Goal: Information Seeking & Learning: Find specific fact

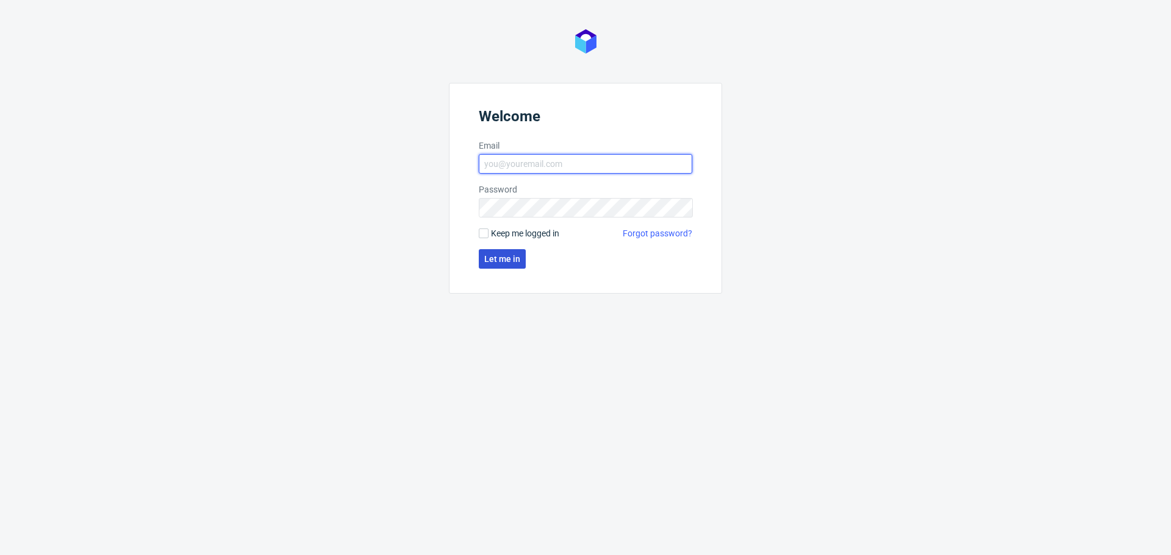
type input "[EMAIL_ADDRESS][DOMAIN_NAME]"
click at [502, 262] on span "Let me in" at bounding box center [502, 259] width 36 height 9
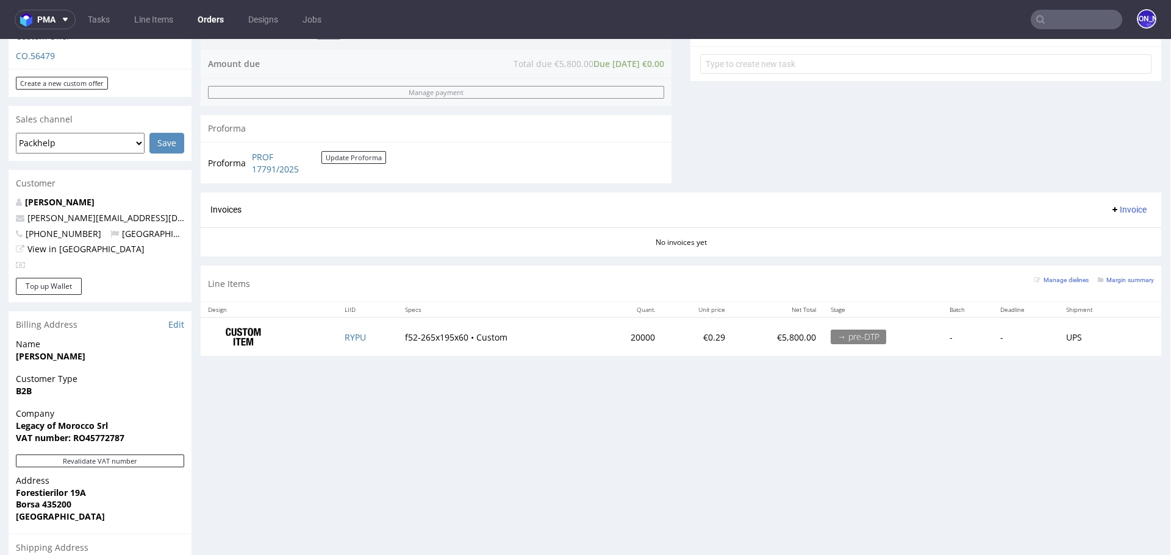
scroll to position [457, 1]
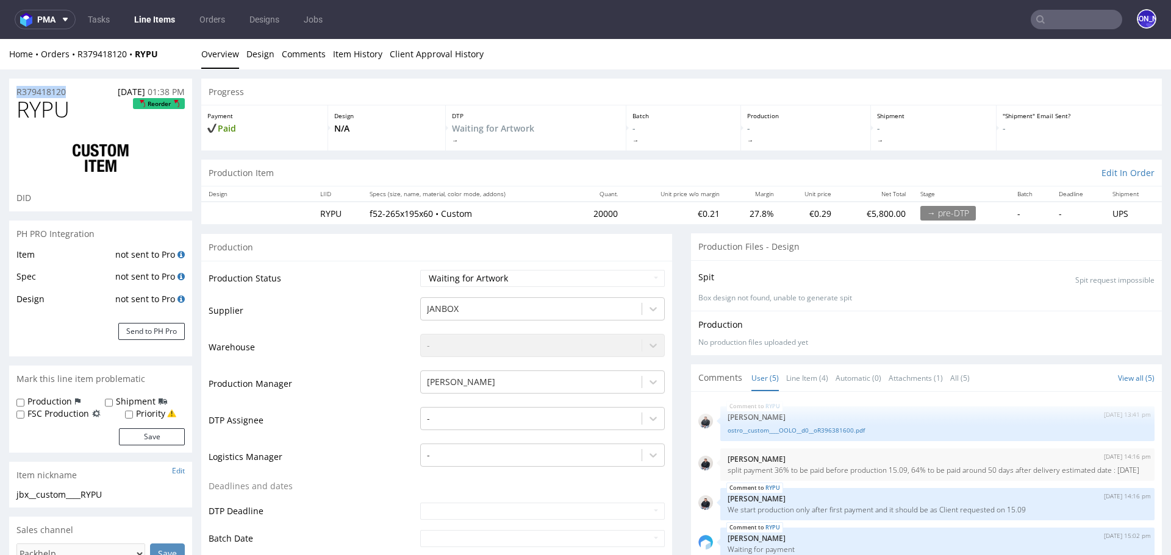
drag, startPoint x: 75, startPoint y: 93, endPoint x: 0, endPoint y: 96, distance: 75.1
copy p "R379418120"
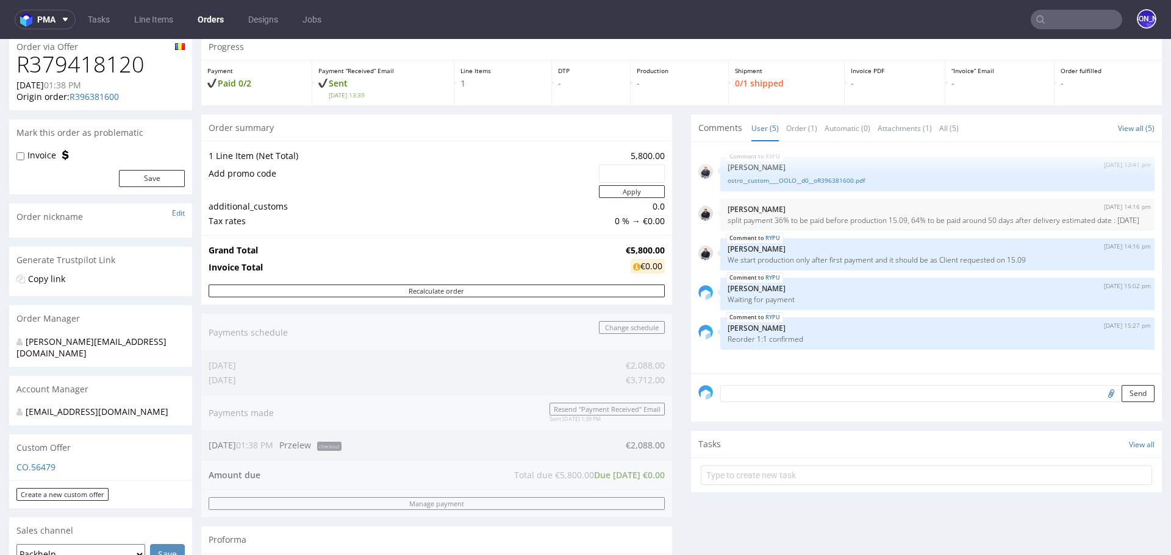
scroll to position [42, 0]
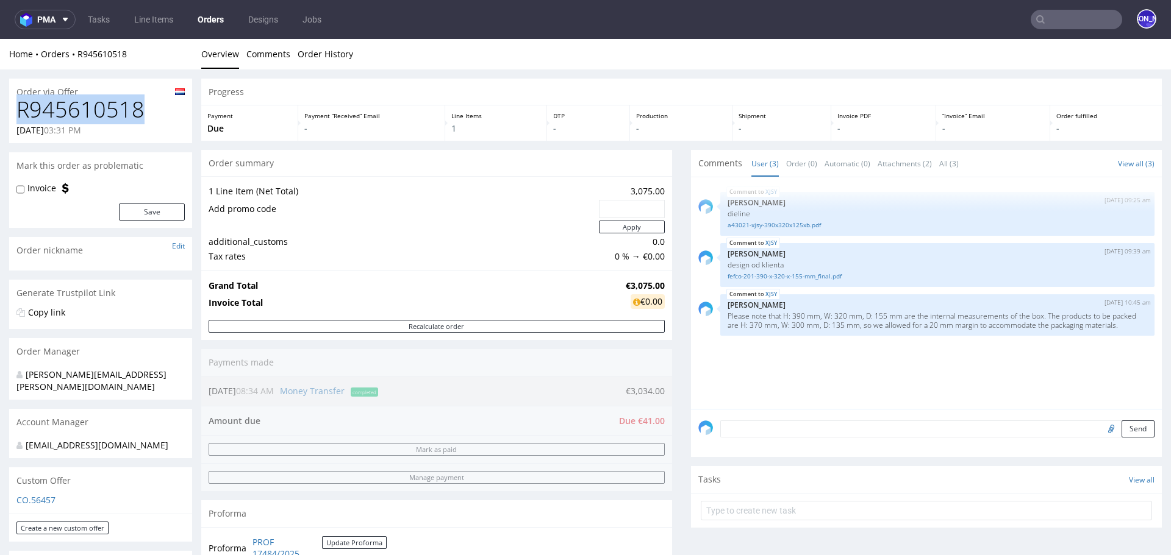
drag, startPoint x: 154, startPoint y: 115, endPoint x: 20, endPoint y: 113, distance: 134.2
click at [20, 113] on h1 "R945610518" at bounding box center [100, 110] width 168 height 24
copy h1 "R945610518"
click at [1066, 9] on nav "pma Tasks Line Items Orders Designs Jobs JO" at bounding box center [585, 19] width 1171 height 39
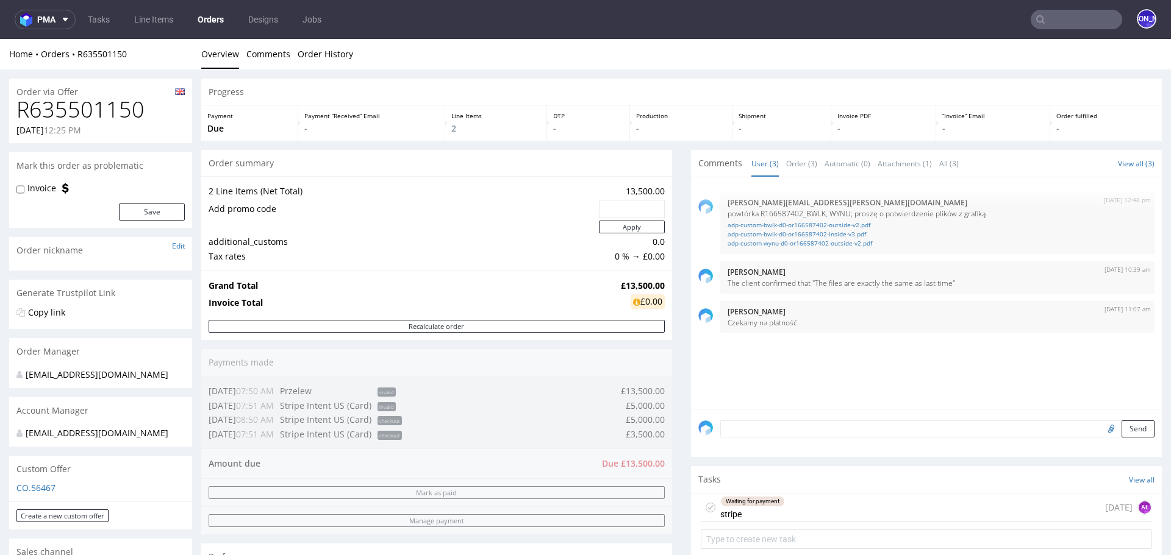
scroll to position [64, 0]
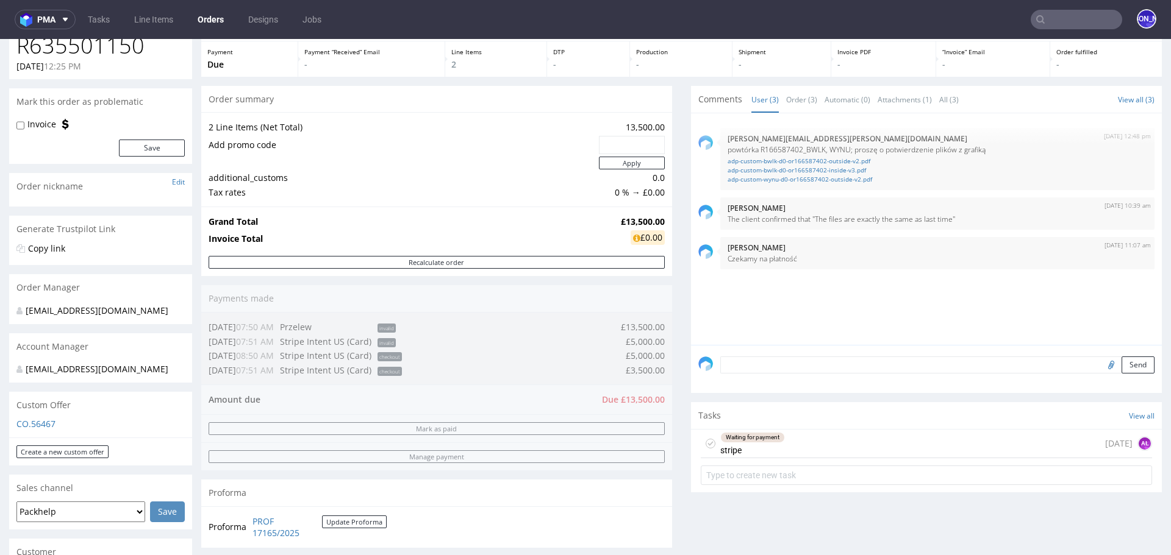
click at [887, 441] on div "Waiting for payment stripe 1 day ago AŁ" at bounding box center [926, 444] width 451 height 29
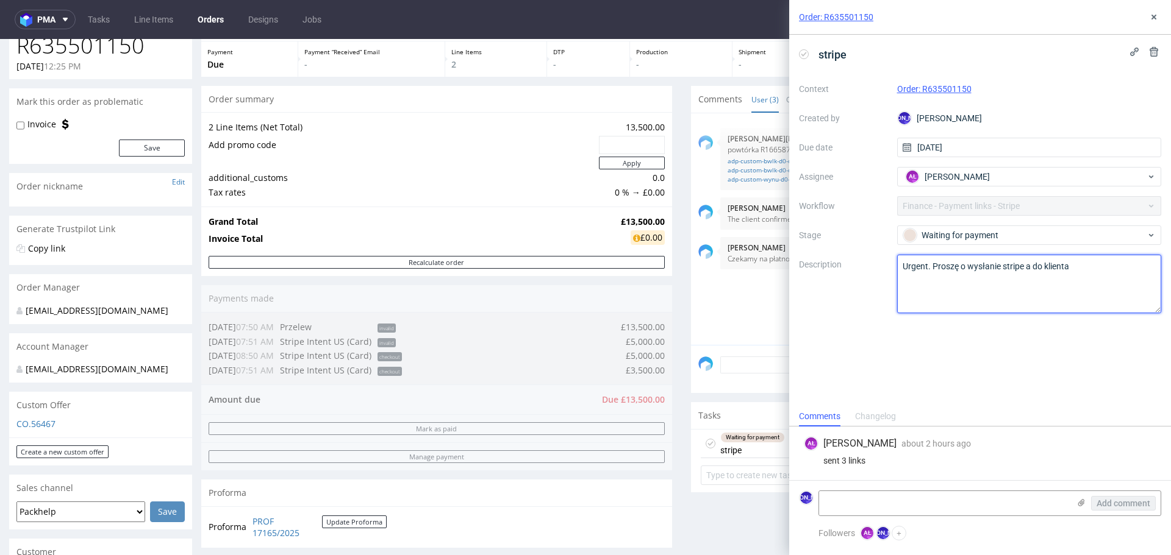
click at [1015, 302] on textarea "Urgent. Proszę o wysłanie stripe a do klienta" at bounding box center [1029, 284] width 265 height 59
click at [837, 463] on div "sent 3 links" at bounding box center [980, 461] width 352 height 10
click at [871, 463] on div "sent 3 links" at bounding box center [980, 461] width 352 height 10
click at [675, 353] on div "Progress Payment Due Payment “Received” Email - Line Items 2 DTP - Production -…" at bounding box center [681, 392] width 960 height 754
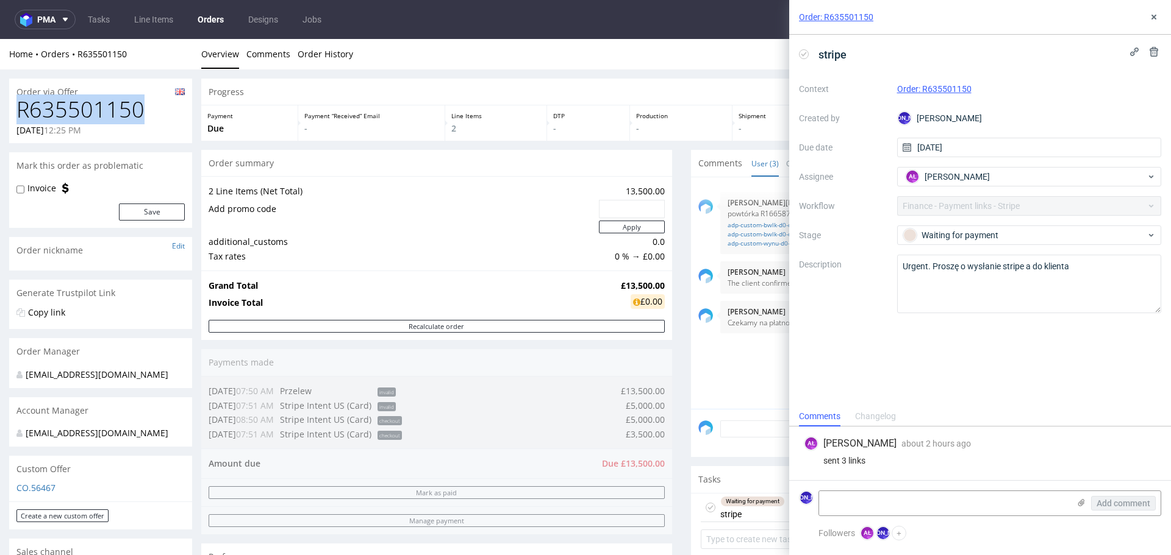
drag, startPoint x: 152, startPoint y: 110, endPoint x: 12, endPoint y: 110, distance: 140.2
click at [12, 110] on div "R635501150 13.08.2025 12:25 PM" at bounding box center [100, 121] width 183 height 46
copy h1 "R635501150"
click at [149, 65] on div "Home Orders R635501150 Overview Comments Order History" at bounding box center [585, 54] width 1171 height 30
drag, startPoint x: 149, startPoint y: 54, endPoint x: 79, endPoint y: 54, distance: 70.1
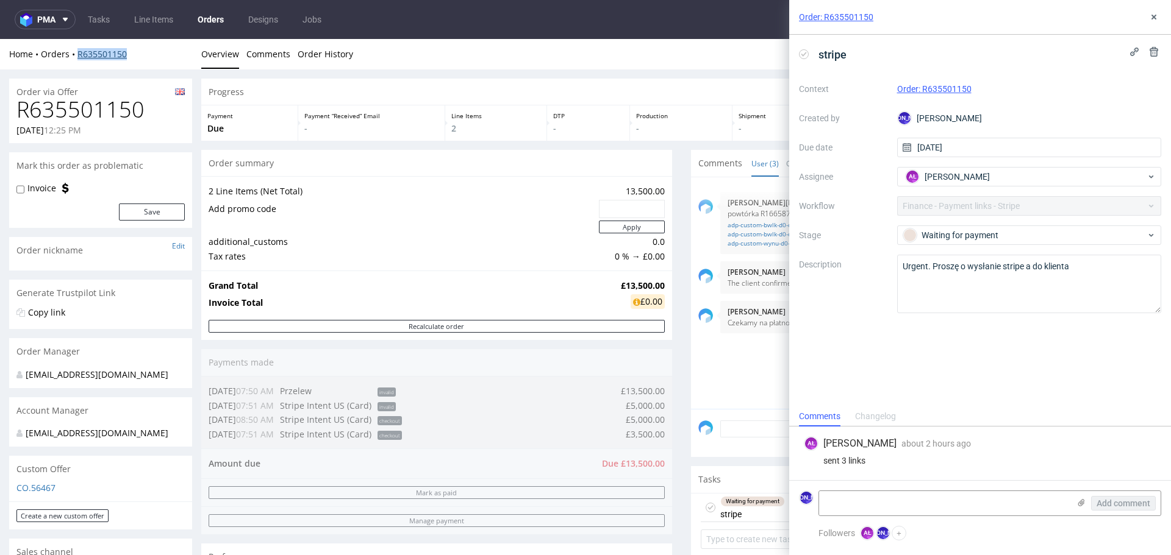
click at [79, 54] on div "Home Orders R635501150" at bounding box center [100, 54] width 183 height 12
copy link "R635501150"
click at [899, 458] on div "sent 3 links" at bounding box center [980, 461] width 352 height 10
click at [879, 419] on div "Changelog" at bounding box center [875, 417] width 41 height 20
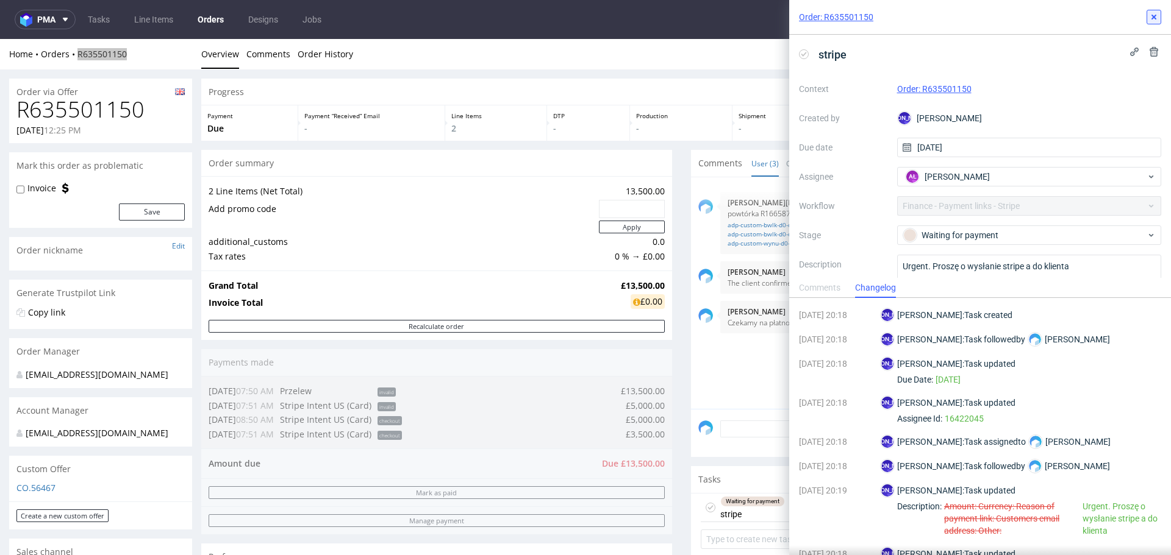
click at [1151, 23] on button at bounding box center [1153, 17] width 15 height 15
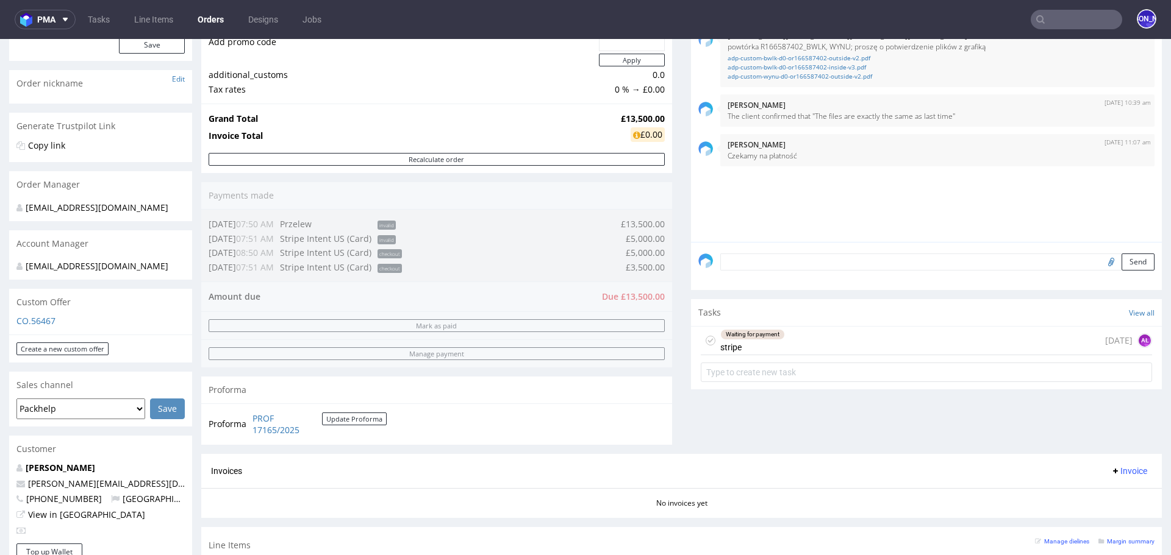
scroll to position [57, 0]
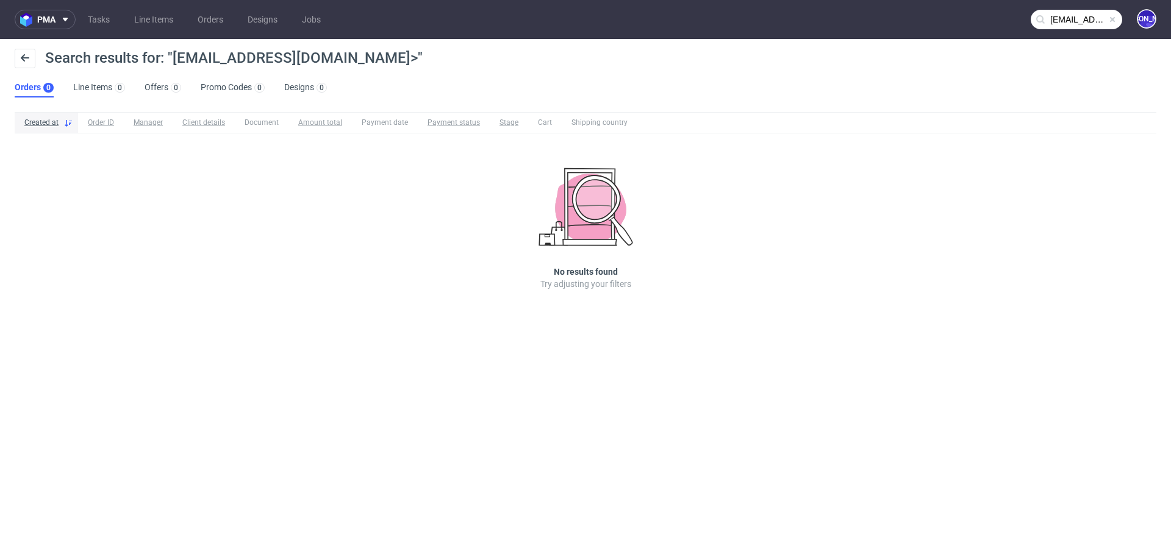
click at [1082, 10] on input "[EMAIL_ADDRESS][DOMAIN_NAME]>" at bounding box center [1075, 20] width 91 height 20
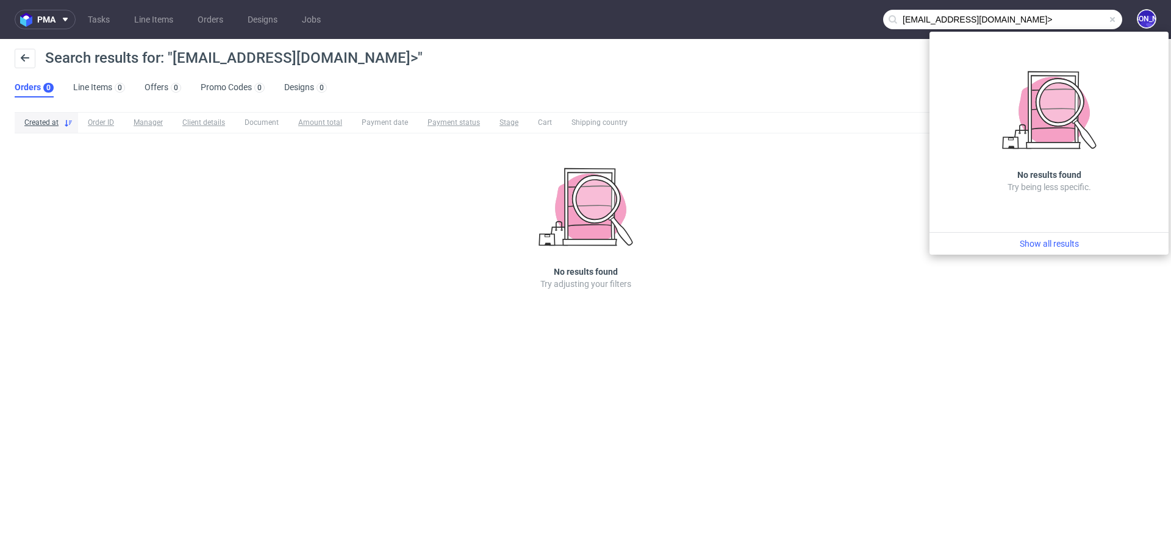
click at [1066, 20] on input "[EMAIL_ADDRESS][DOMAIN_NAME]>" at bounding box center [1002, 20] width 239 height 20
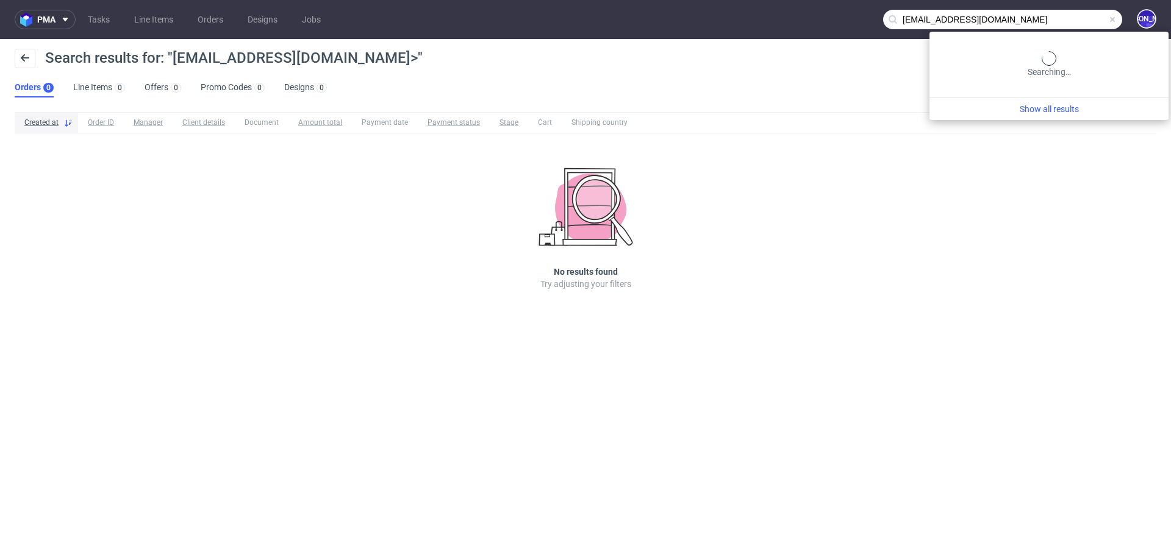
type input "[EMAIL_ADDRESS][DOMAIN_NAME]"
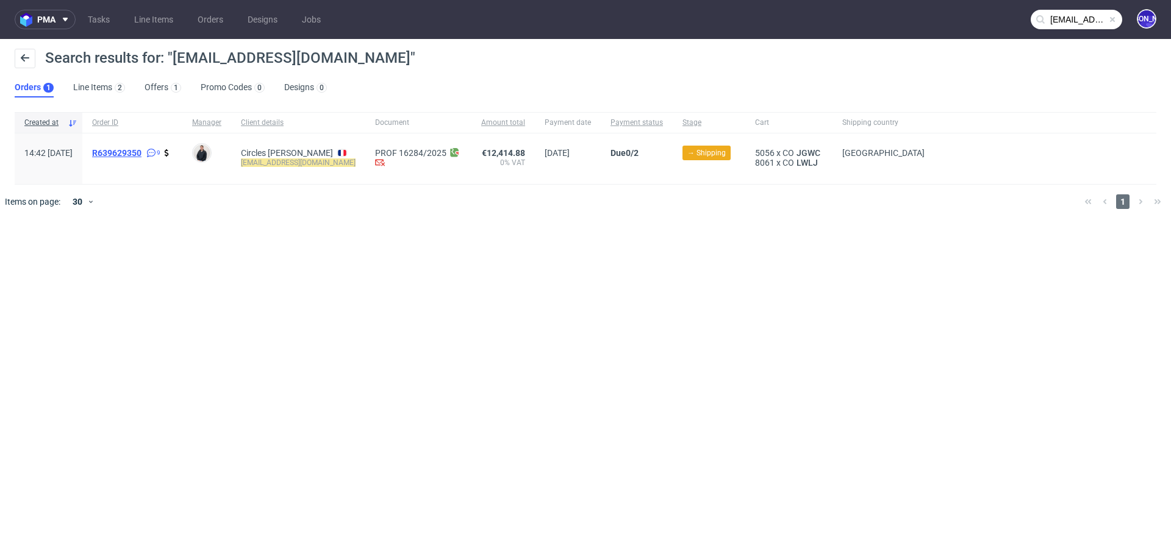
click at [138, 154] on span "R639629350" at bounding box center [116, 153] width 49 height 10
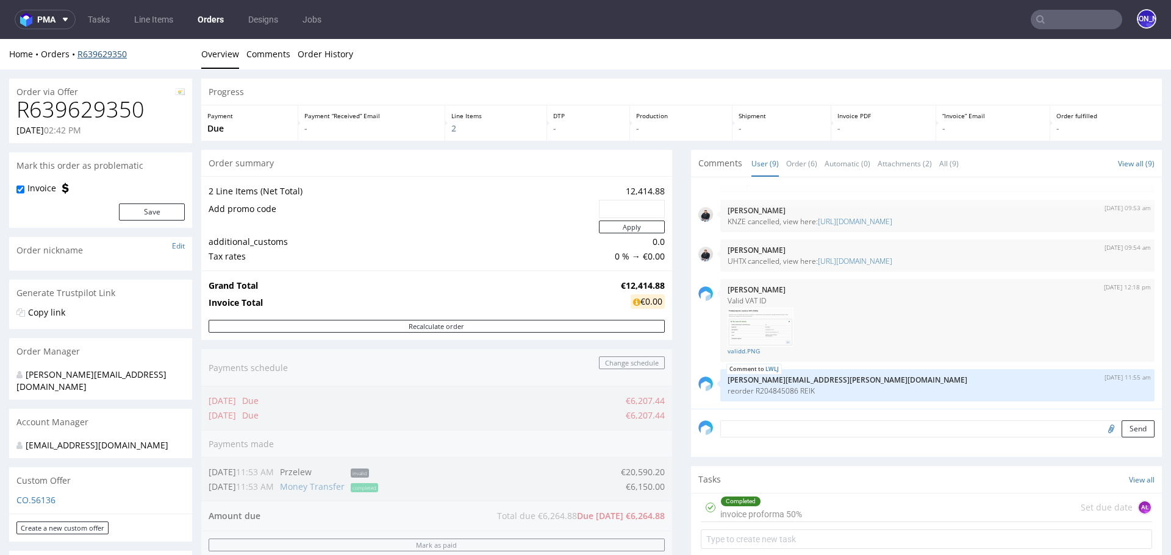
click at [91, 57] on link "R639629350" at bounding box center [101, 54] width 49 height 12
click at [102, 50] on link "R639629350" at bounding box center [101, 54] width 49 height 12
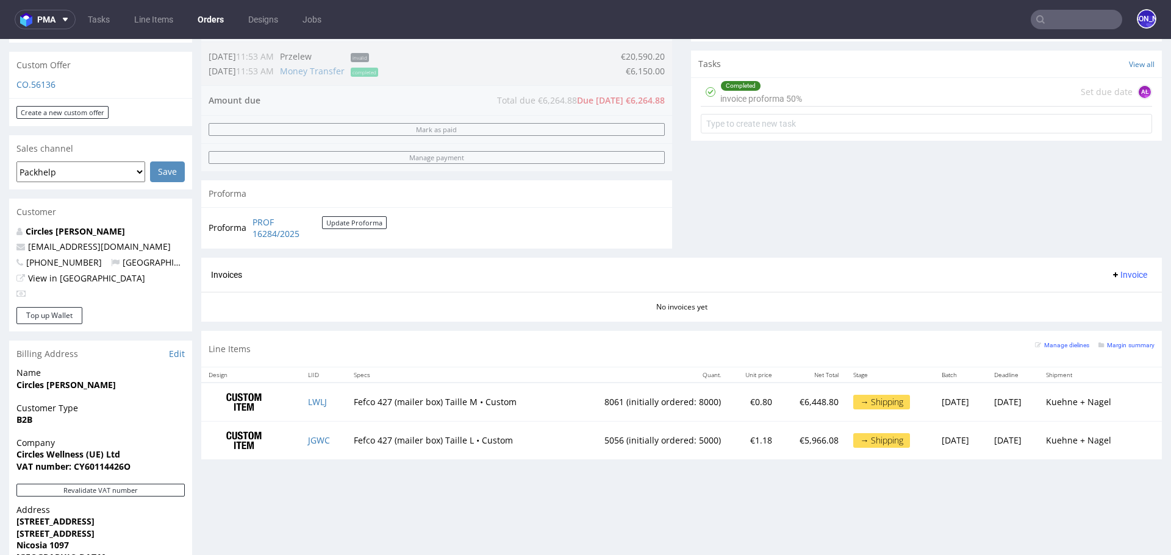
scroll to position [420, 0]
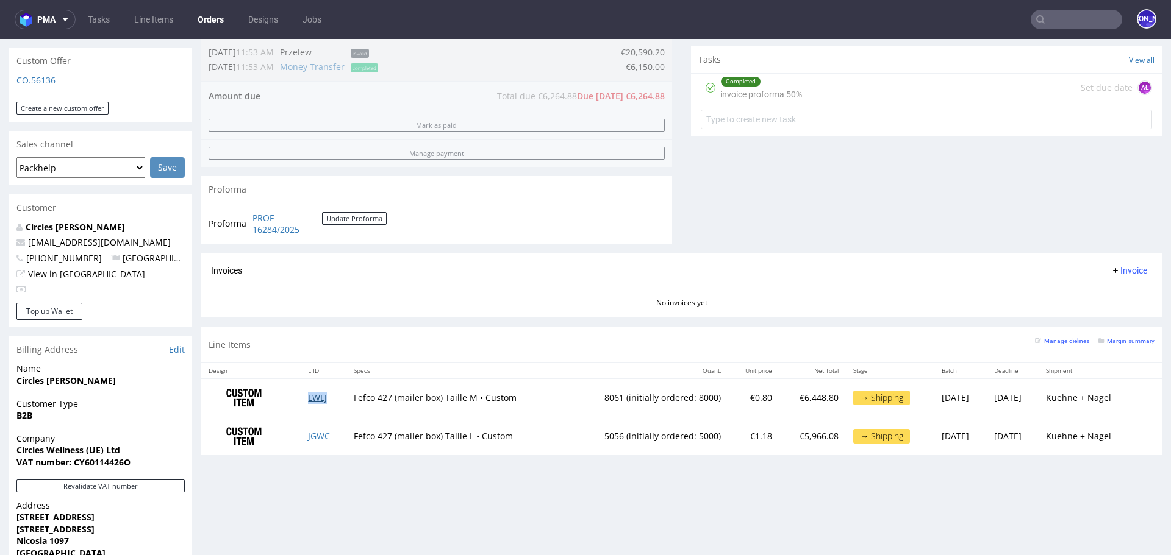
click at [313, 396] on link "LWLJ" at bounding box center [317, 398] width 19 height 12
click at [316, 432] on link "JGWC" at bounding box center [319, 436] width 22 height 12
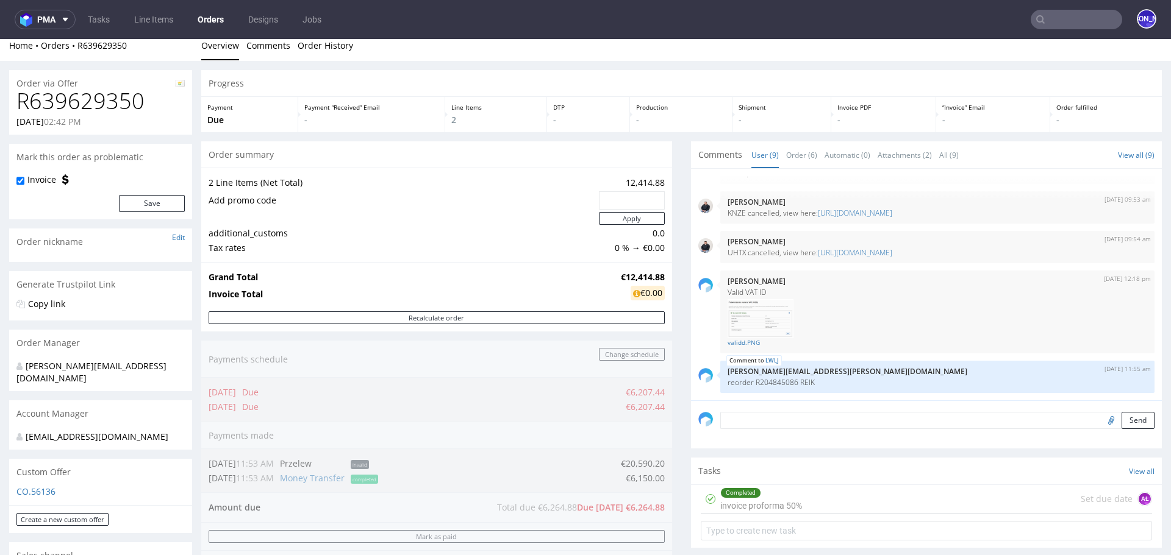
scroll to position [11, 0]
click at [1040, 13] on input "text" at bounding box center [1075, 20] width 91 height 20
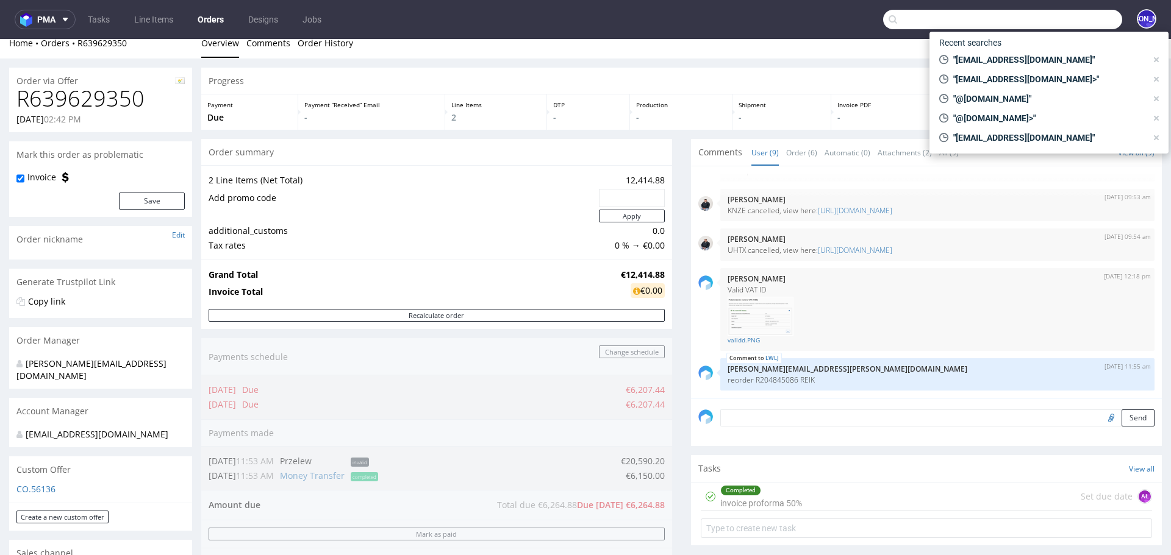
paste input "zoe@onlytheblind.com"
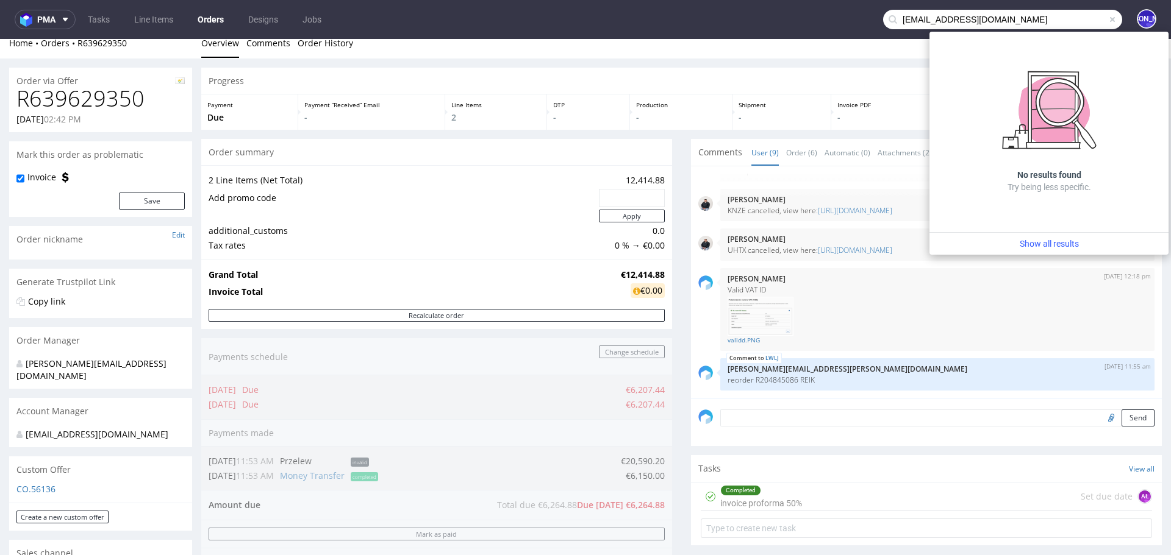
drag, startPoint x: 982, startPoint y: 21, endPoint x: 836, endPoint y: 17, distance: 146.4
click at [836, 17] on nav "pma Tasks Line Items Orders Designs Jobs zoe@onlytheblind.com JO" at bounding box center [585, 19] width 1171 height 39
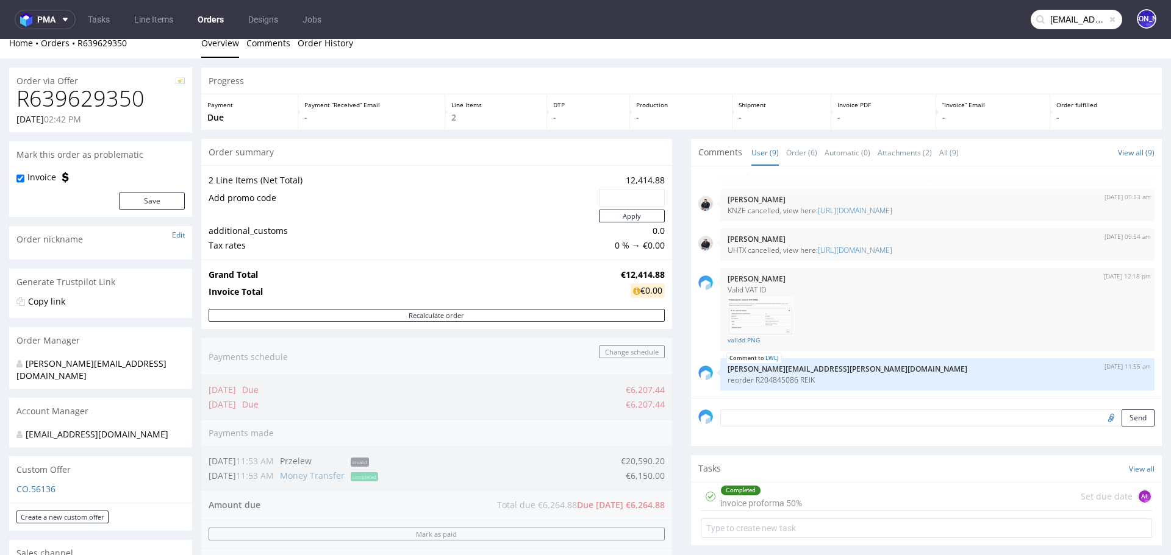
paste input "operations@wearecircles"
type input "operations@wearecircles.com"
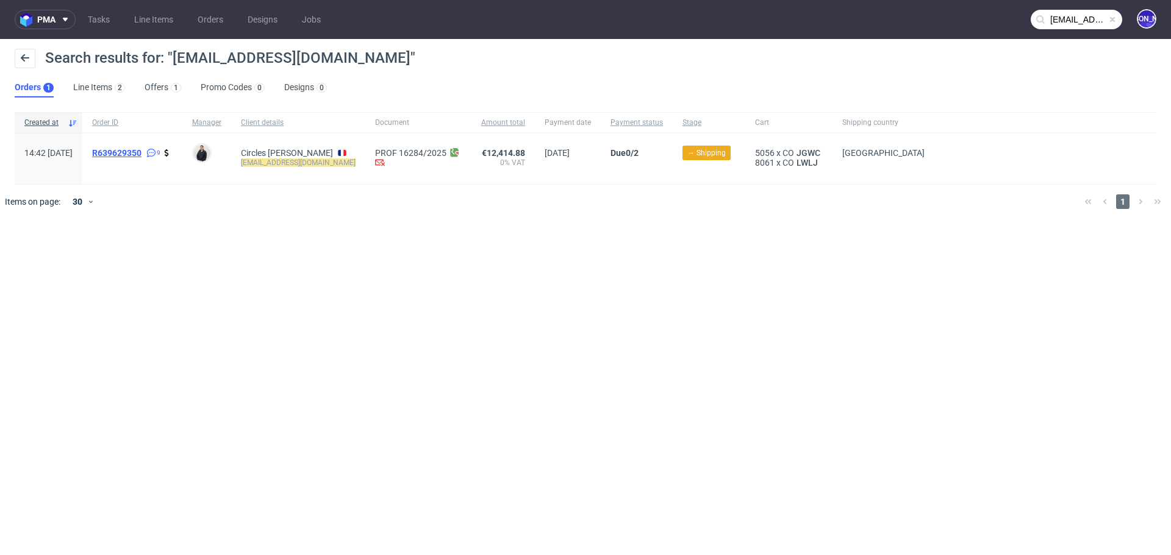
click at [141, 148] on span "R639629350" at bounding box center [116, 153] width 49 height 10
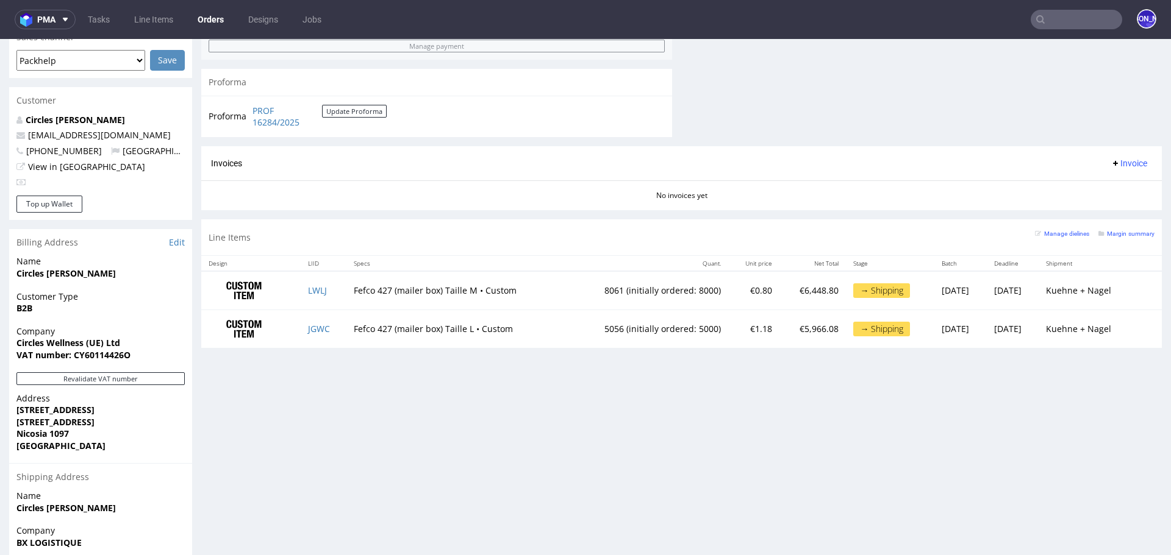
scroll to position [530, 0]
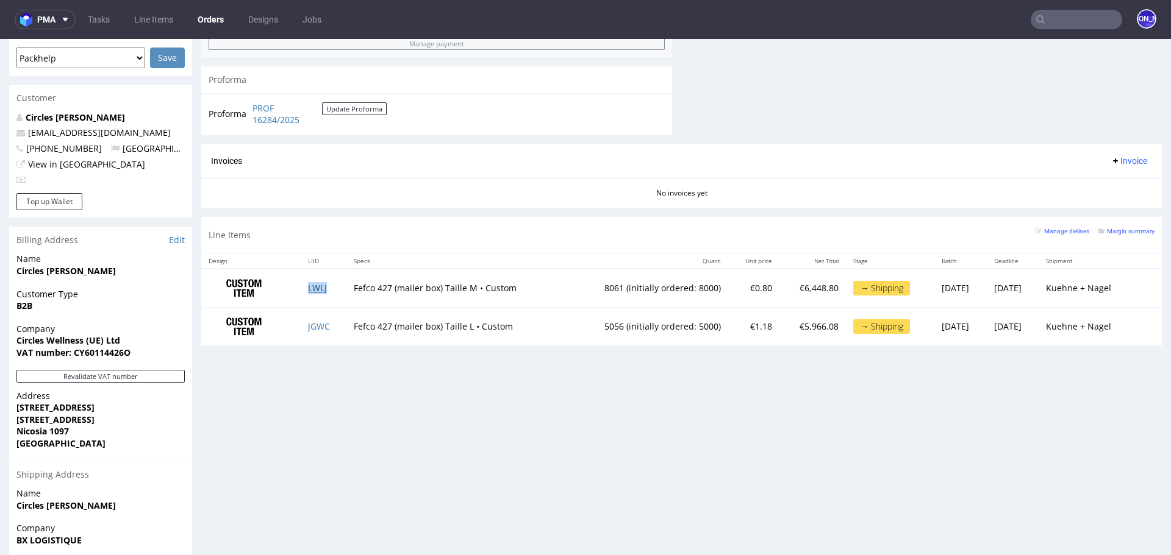
click at [310, 284] on link "LWLJ" at bounding box center [317, 288] width 19 height 12
click at [316, 322] on link "JGWC" at bounding box center [319, 327] width 22 height 12
click at [1073, 15] on input "text" at bounding box center [1075, 20] width 91 height 20
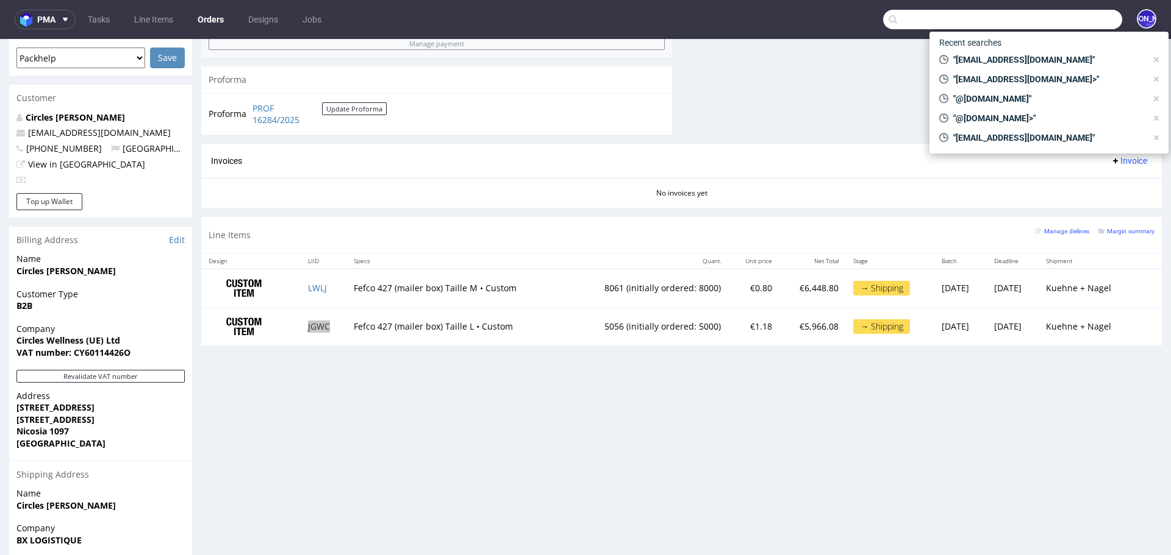
paste input "zoe@onlytheblind.com"
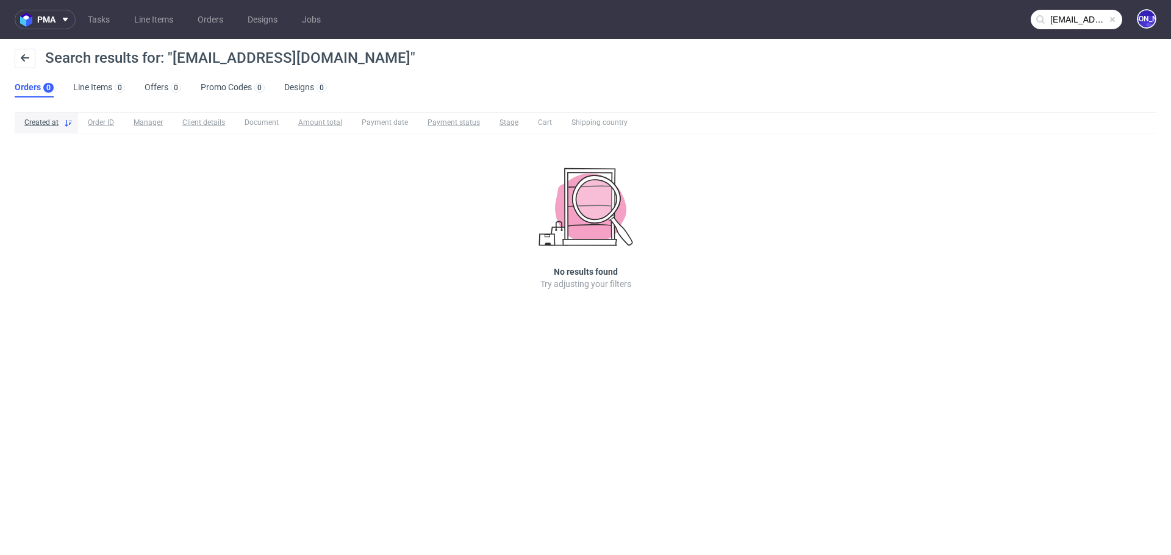
click at [1038, 24] on input "zoe@onlytheblind.com" at bounding box center [1075, 20] width 91 height 20
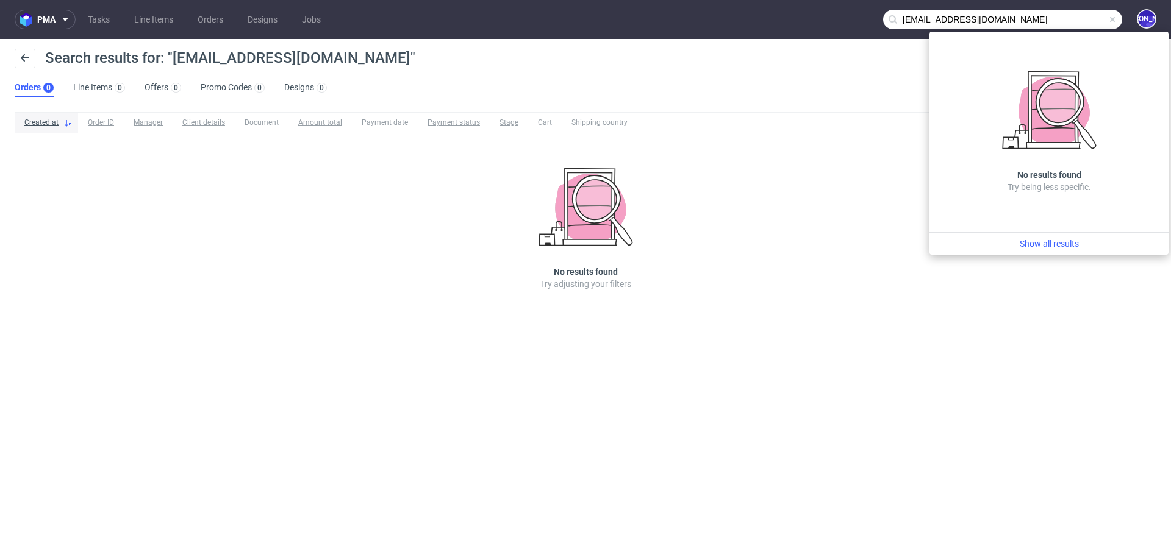
click at [910, 20] on input "zoe@onlytheblind.com" at bounding box center [1002, 20] width 239 height 20
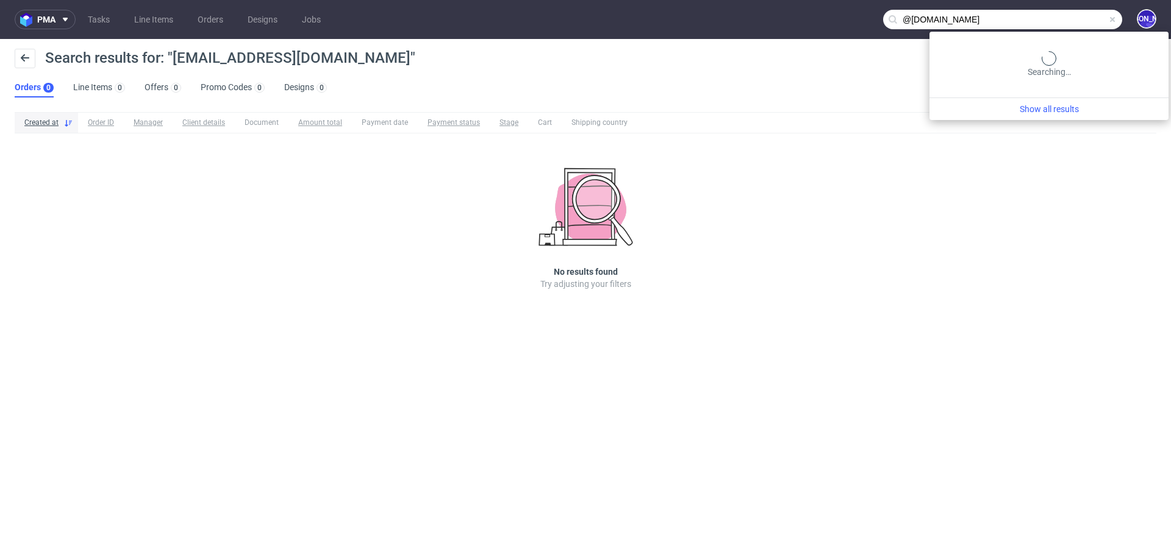
type input "@onlytheblind.com"
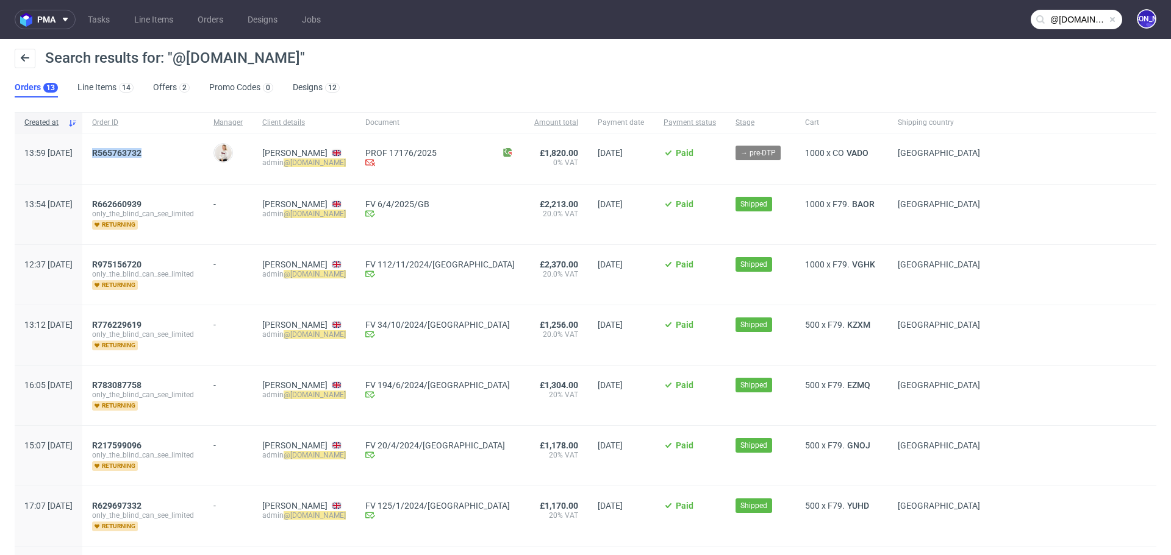
drag, startPoint x: 195, startPoint y: 155, endPoint x: 121, endPoint y: 154, distance: 73.2
click at [121, 154] on div "R565763732" at bounding box center [142, 159] width 121 height 51
copy span "R565763732"
click at [141, 154] on span "R565763732" at bounding box center [116, 153] width 49 height 10
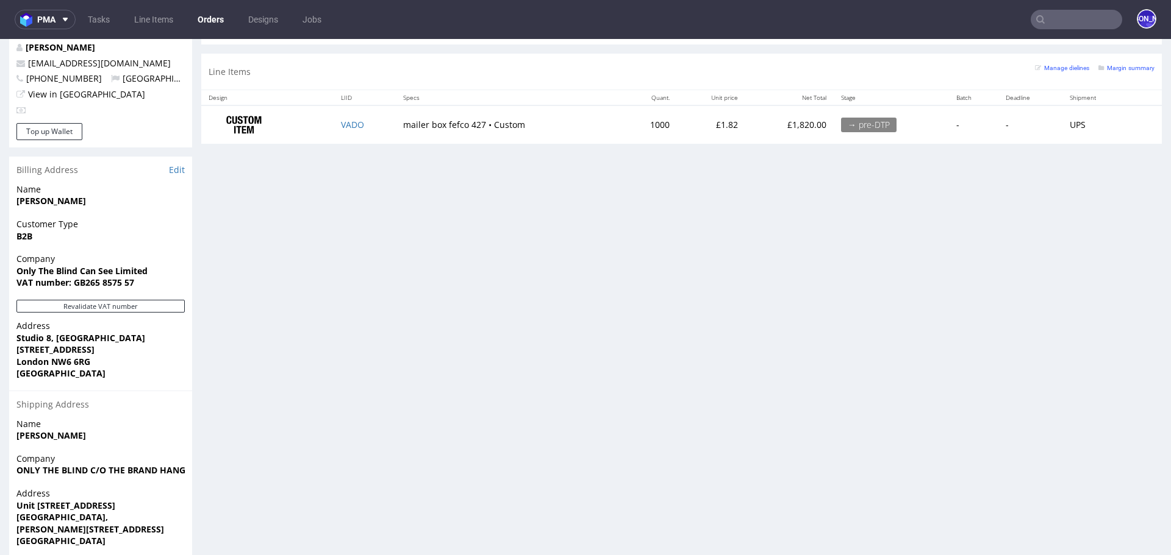
scroll to position [532, 0]
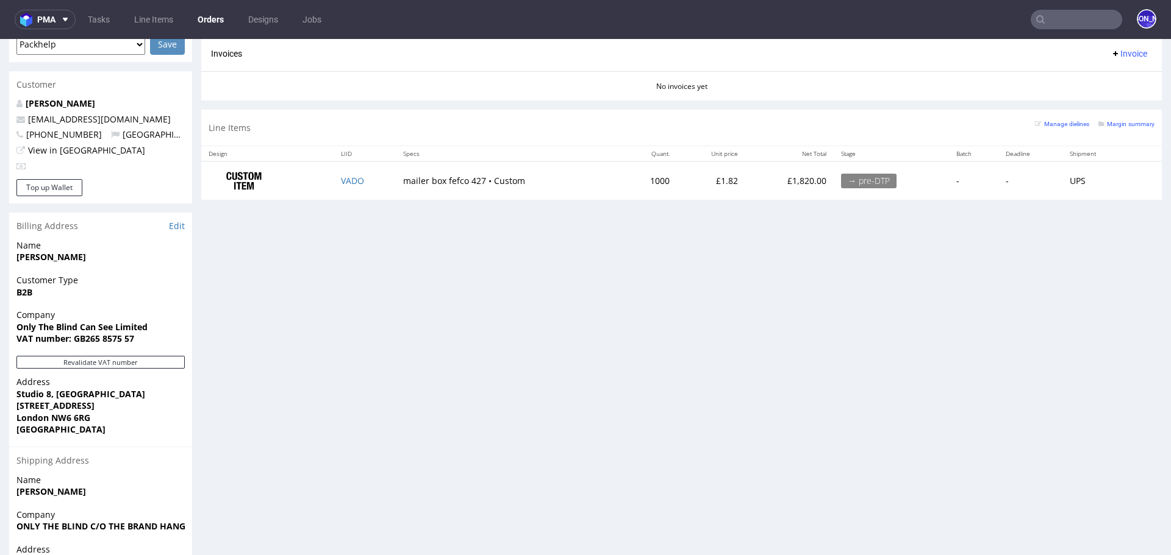
drag, startPoint x: 374, startPoint y: 179, endPoint x: 305, endPoint y: 179, distance: 69.5
click at [305, 179] on tr "VADO mailer box fefco 427 • Custom 1000 £1.82 £1,820.00 → pre-DTP - - UPS" at bounding box center [681, 181] width 960 height 38
drag, startPoint x: 385, startPoint y: 181, endPoint x: 369, endPoint y: 179, distance: 15.4
click at [369, 179] on td "VADO" at bounding box center [365, 181] width 62 height 38
copy tr "VADO"
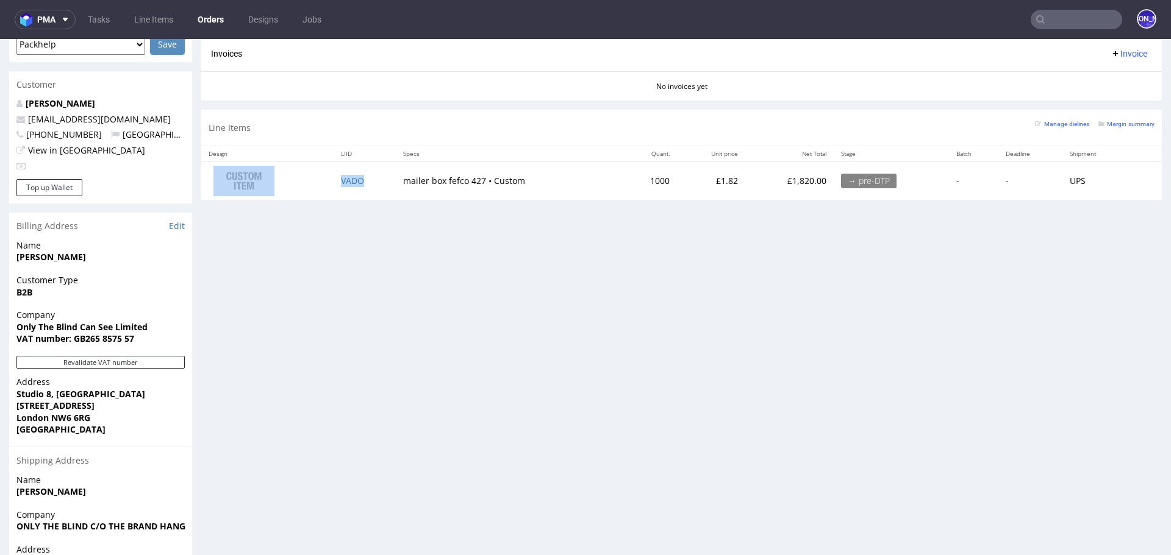
click at [374, 184] on td "VADO" at bounding box center [365, 181] width 62 height 38
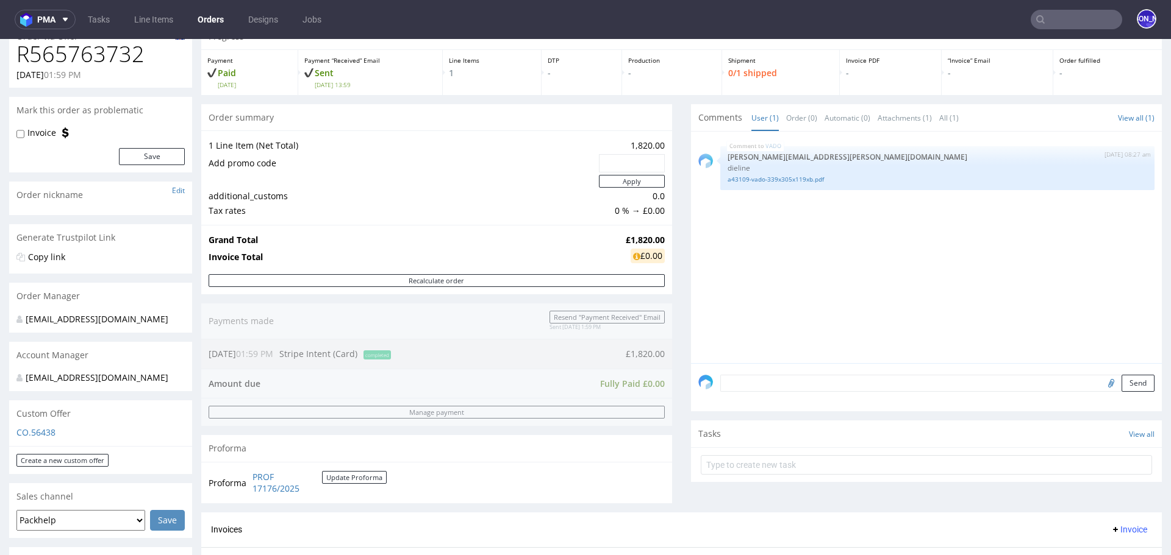
scroll to position [0, 0]
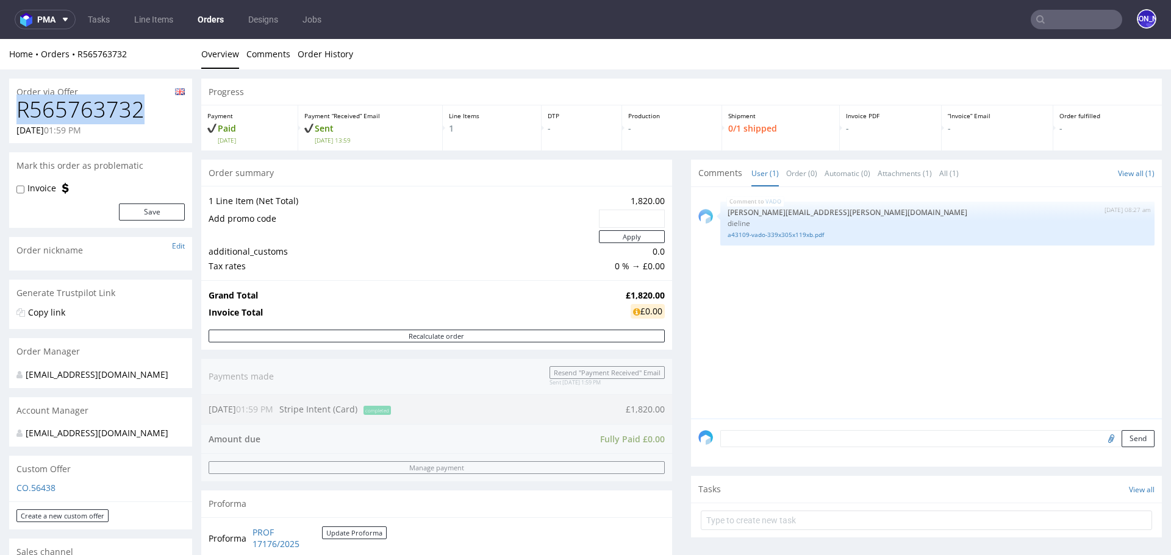
drag, startPoint x: 151, startPoint y: 109, endPoint x: 0, endPoint y: 109, distance: 150.6
copy h1 "R565763732"
click at [1062, 25] on input "text" at bounding box center [1075, 20] width 91 height 20
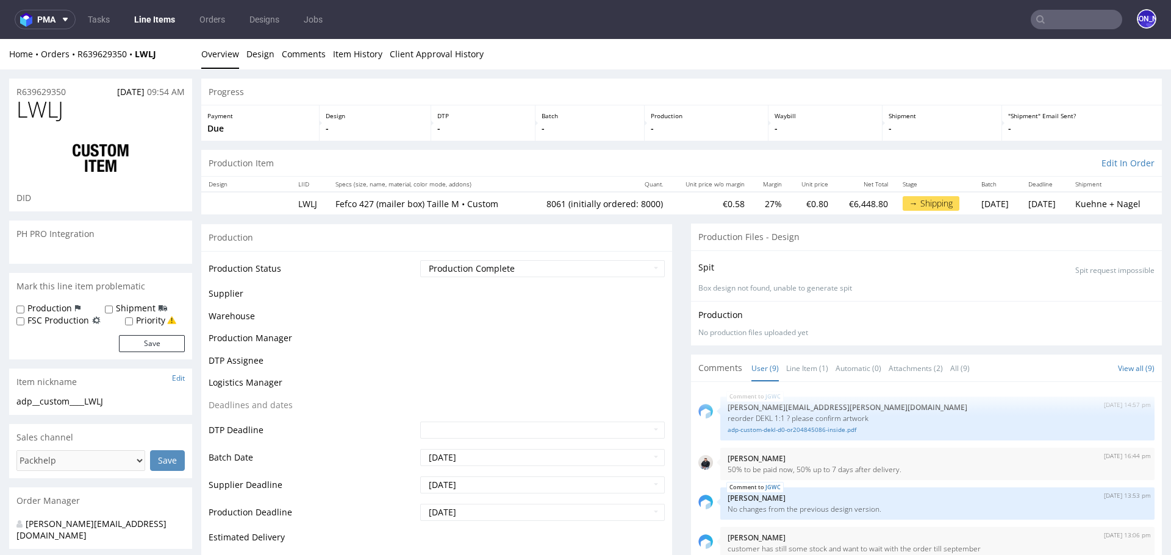
scroll to position [211, 0]
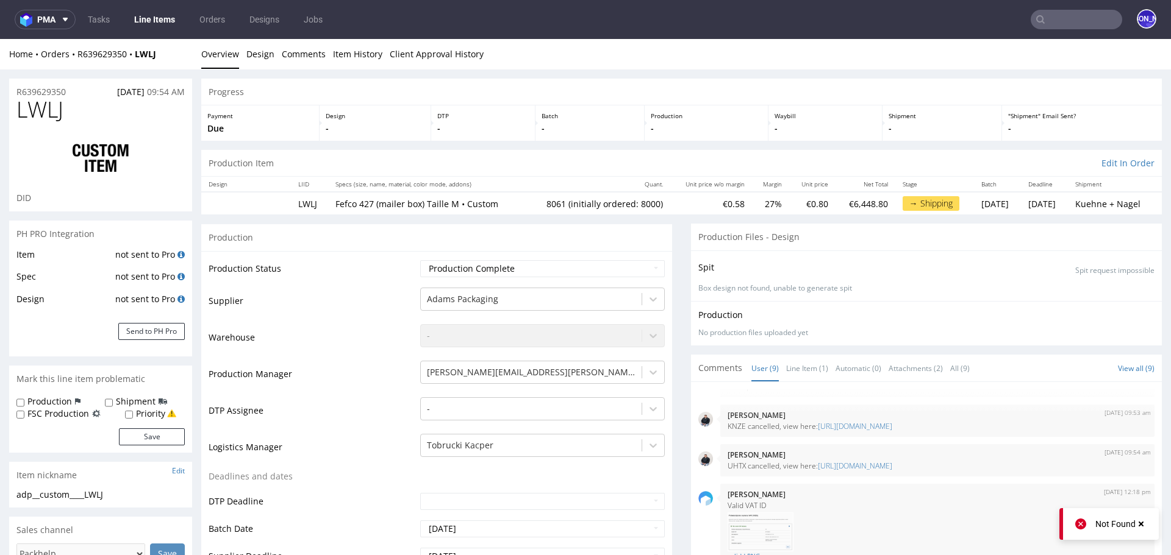
type input "8061"
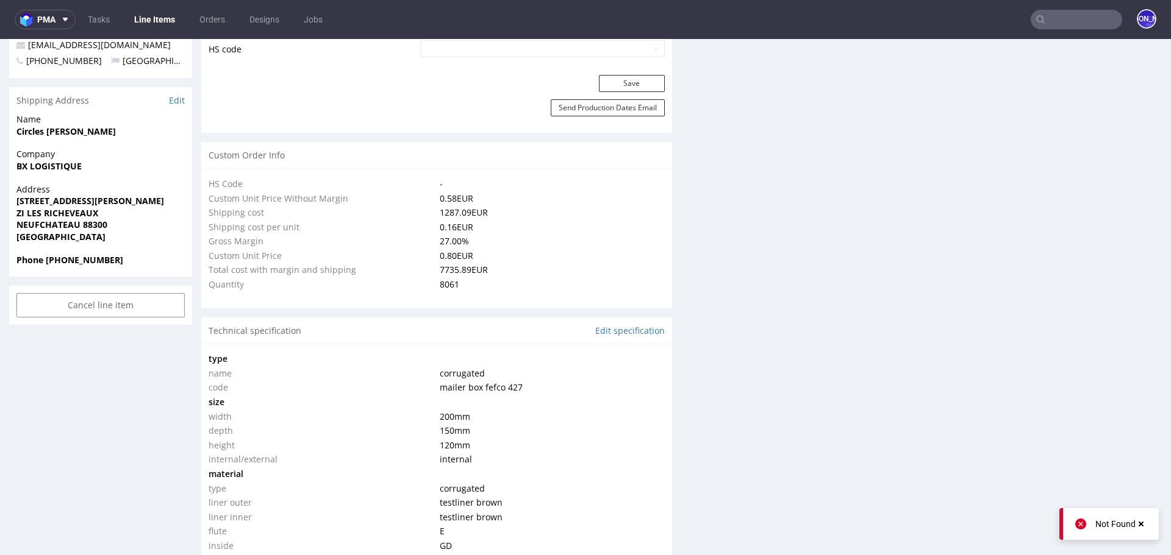
scroll to position [772, 0]
click at [602, 325] on link "Edit specification" at bounding box center [630, 327] width 70 height 12
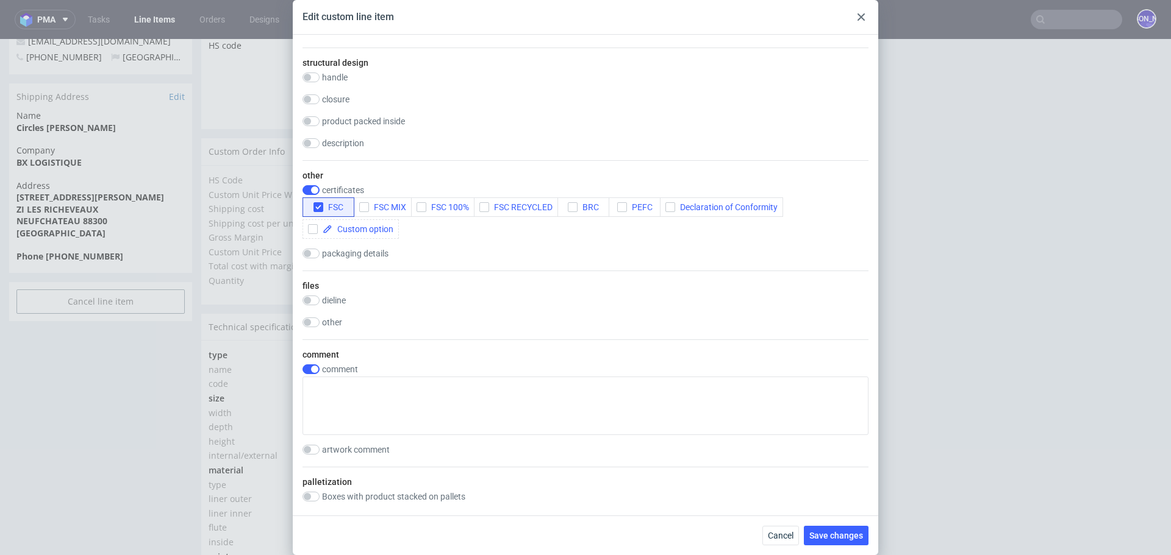
scroll to position [1200, 0]
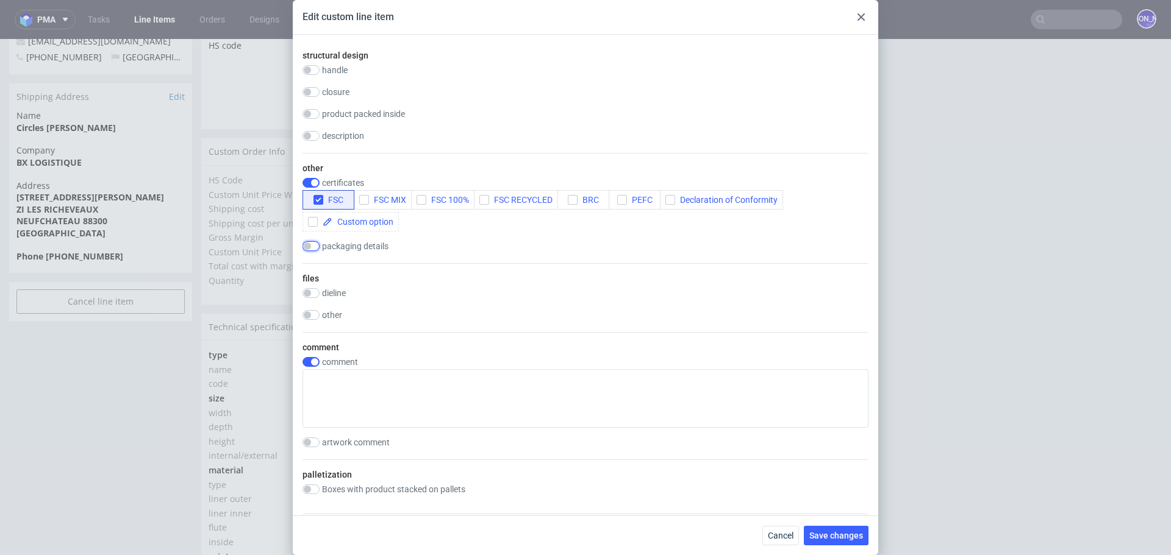
click at [314, 248] on input "checkbox" at bounding box center [310, 246] width 17 height 10
checkbox input "true"
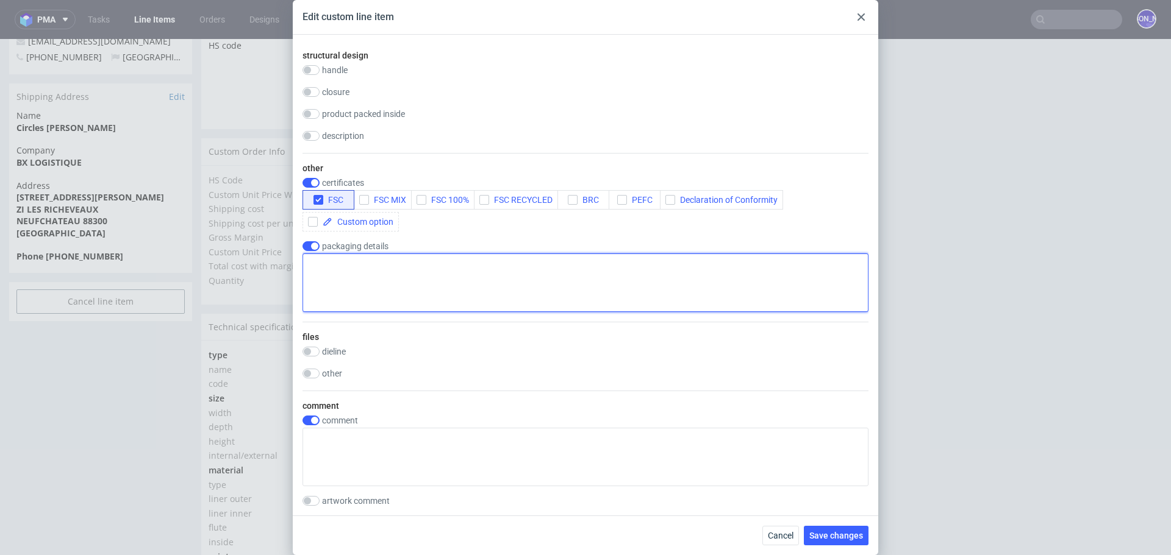
click at [344, 282] on textarea at bounding box center [585, 283] width 566 height 59
drag, startPoint x: 374, startPoint y: 261, endPoint x: 264, endPoint y: 258, distance: 110.4
click at [264, 258] on div "Edit custom line item Technical specification Instant price RFQ type name corru…" at bounding box center [585, 277] width 1171 height 555
type textarea "Taillift required"
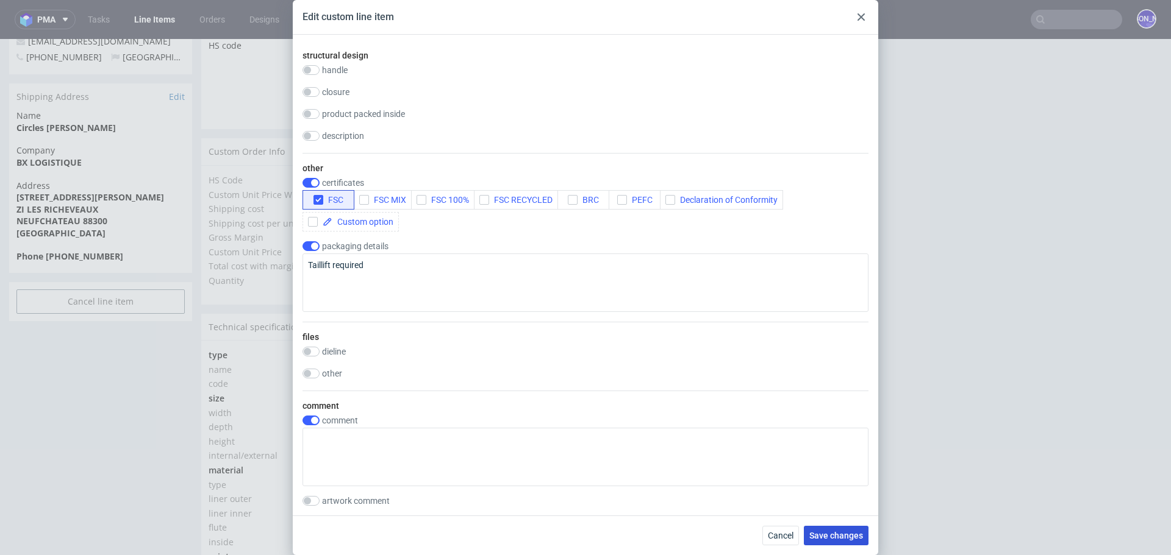
click at [855, 534] on span "Save changes" at bounding box center [836, 536] width 54 height 9
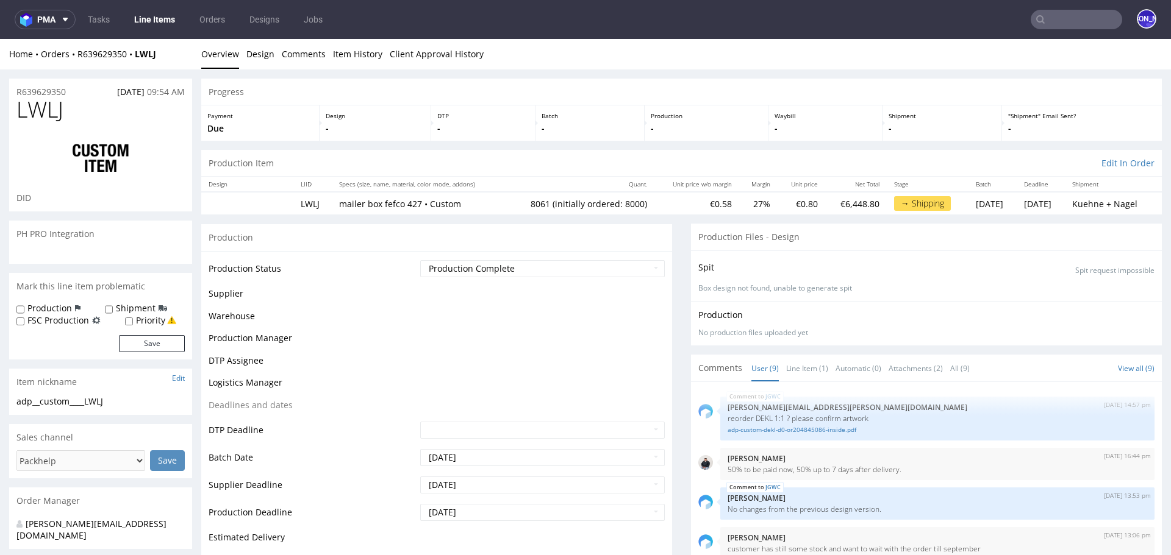
scroll to position [211, 0]
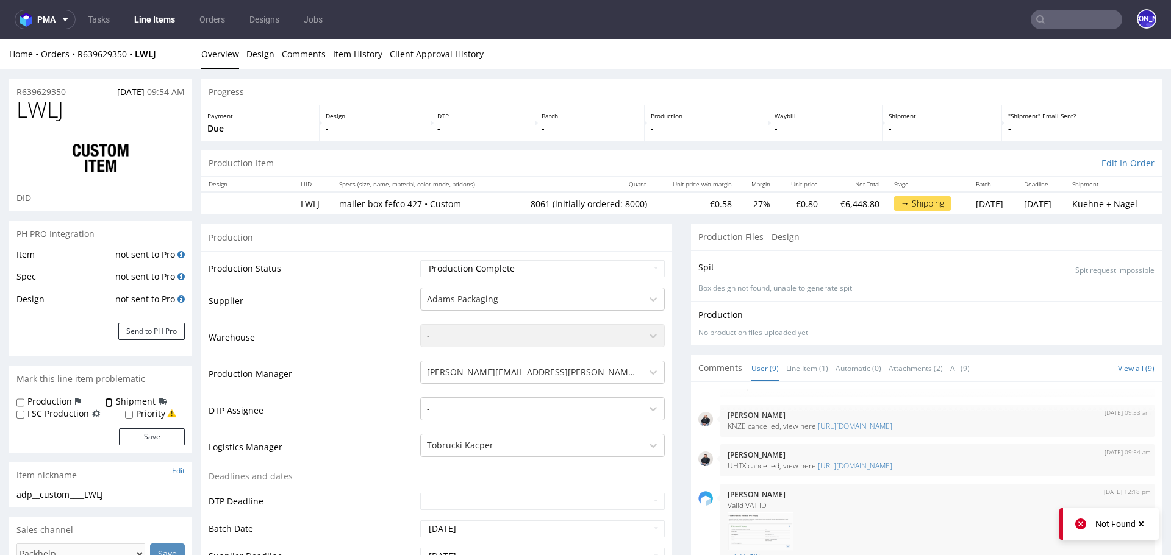
click at [108, 401] on input "Shipment" at bounding box center [109, 403] width 8 height 10
checkbox input "true"
click at [144, 440] on button "Save" at bounding box center [152, 437] width 66 height 17
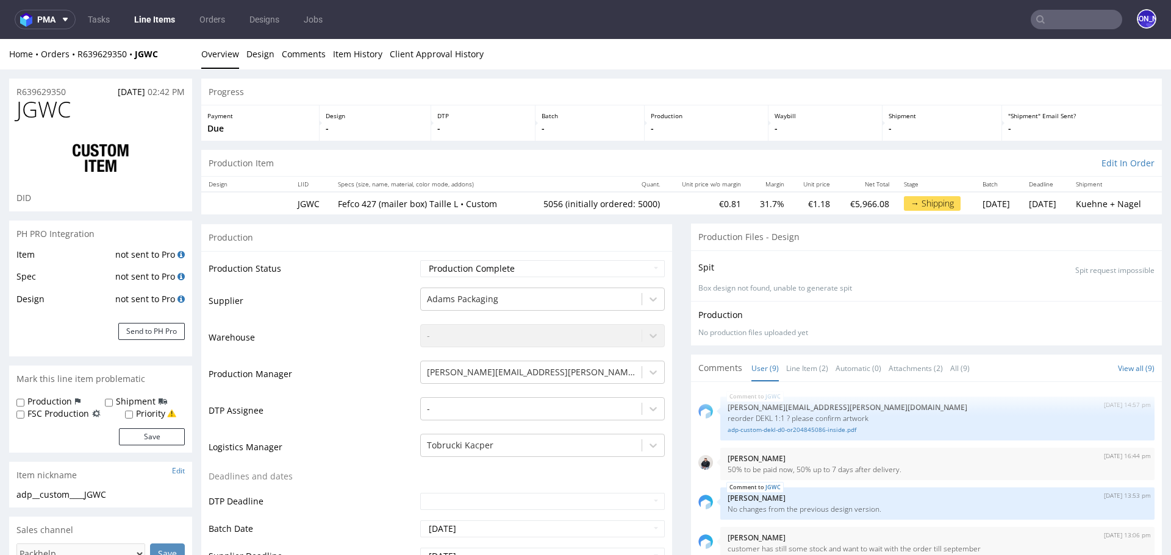
type input "5056"
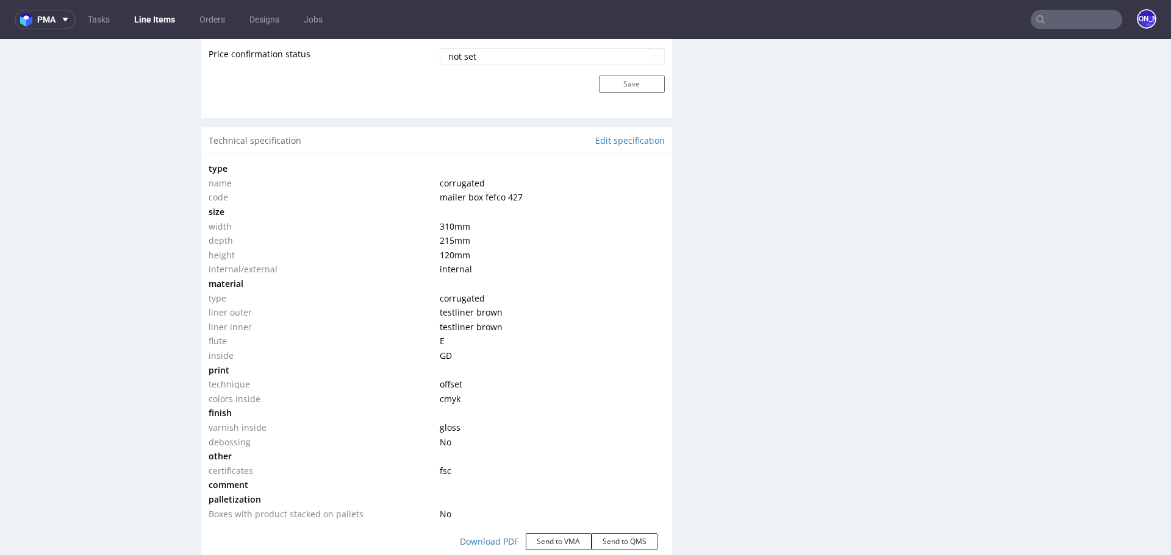
scroll to position [1046, 0]
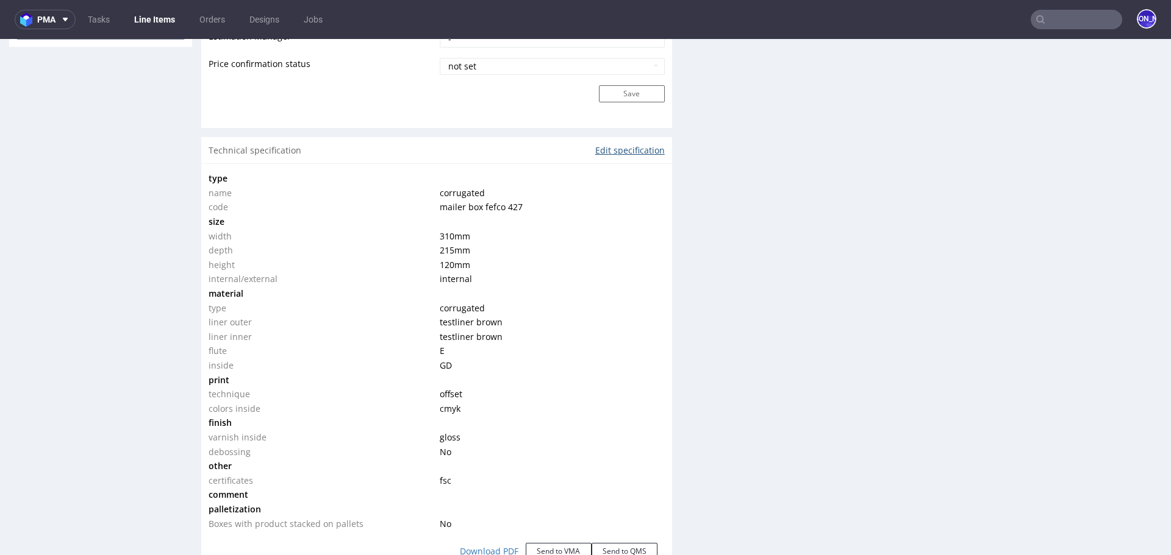
click at [609, 153] on link "Edit specification" at bounding box center [630, 151] width 70 height 12
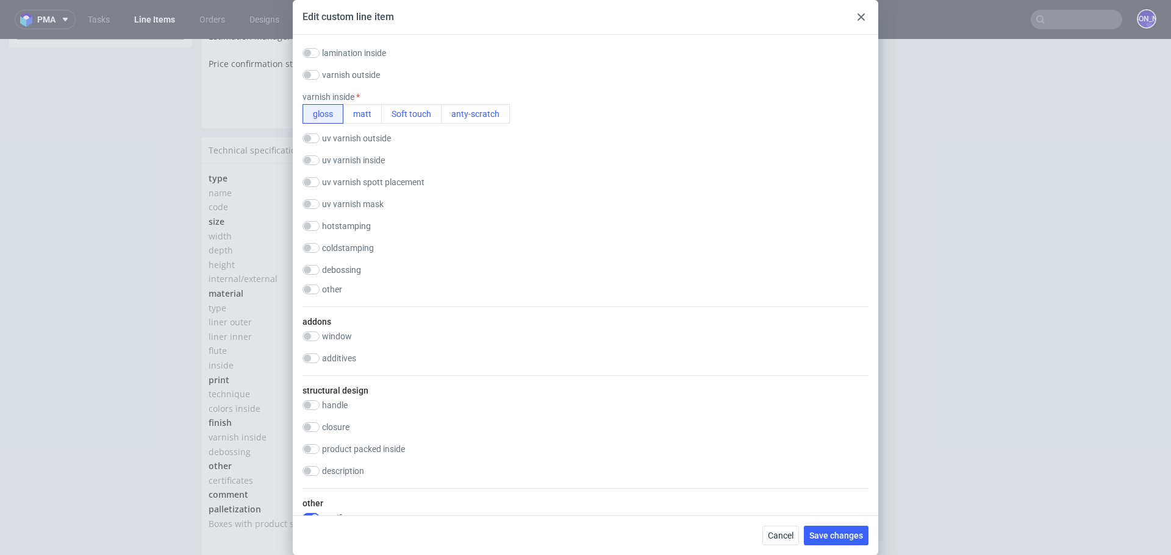
scroll to position [1362, 0]
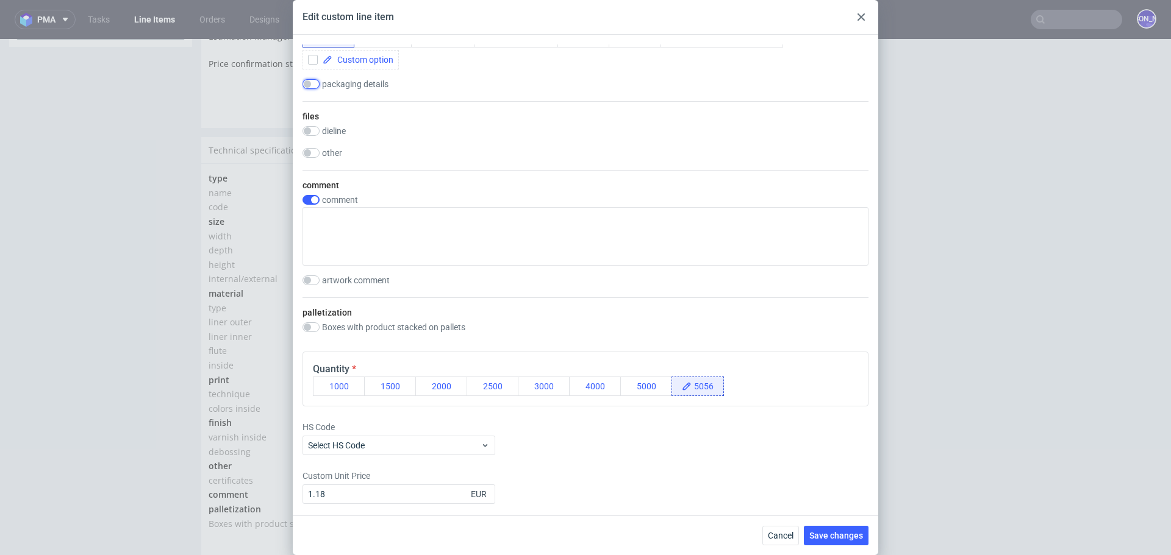
click at [316, 85] on input "checkbox" at bounding box center [310, 84] width 17 height 10
checkbox input "true"
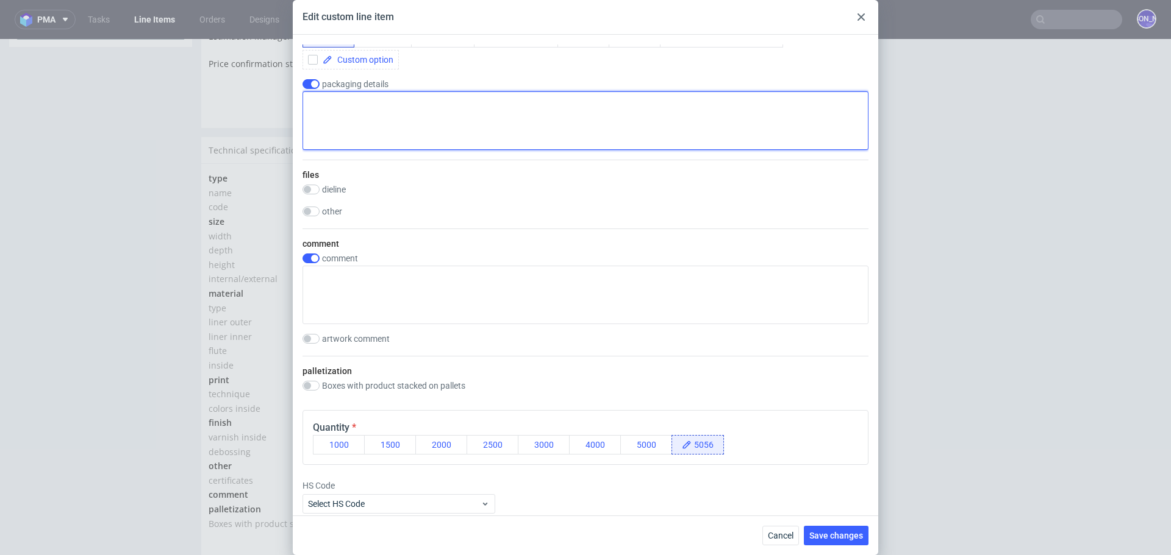
click at [347, 120] on textarea at bounding box center [585, 120] width 566 height 59
paste textarea "Taillift required"
type textarea "Taillift required"
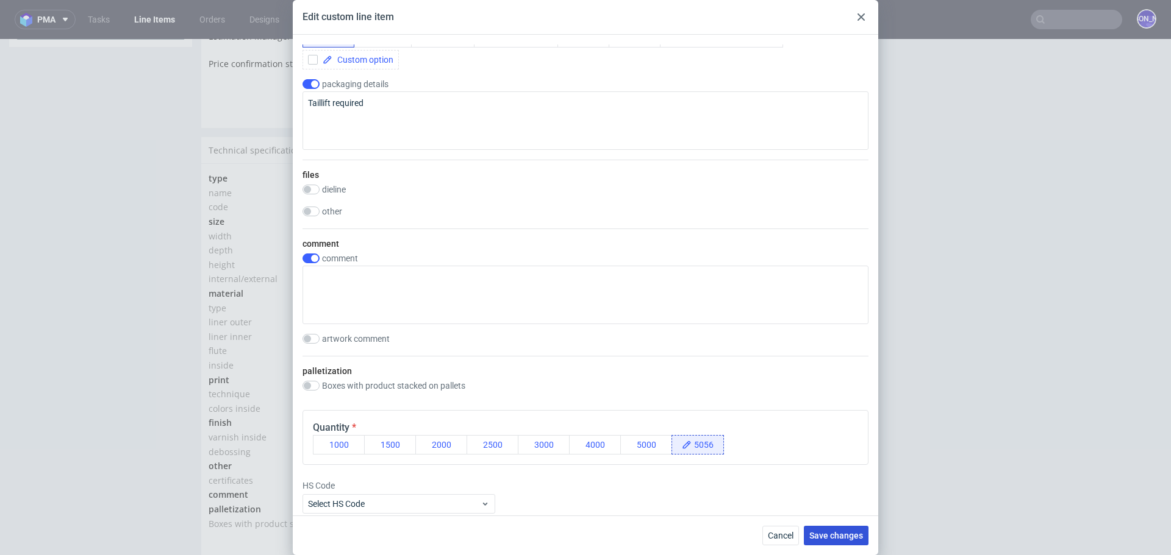
click at [833, 526] on button "Save changes" at bounding box center [836, 536] width 65 height 20
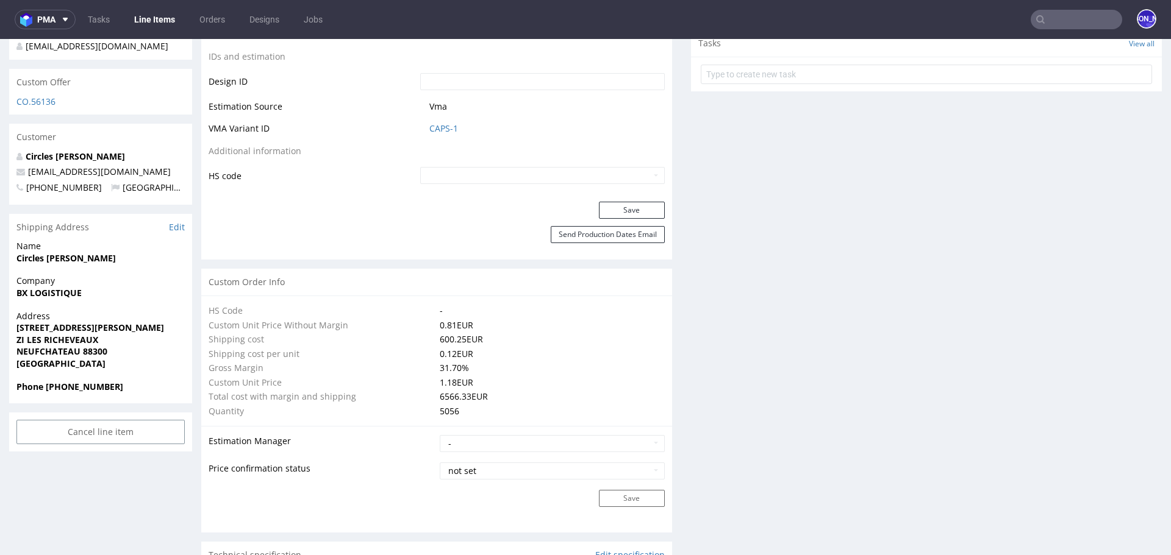
scroll to position [0, 0]
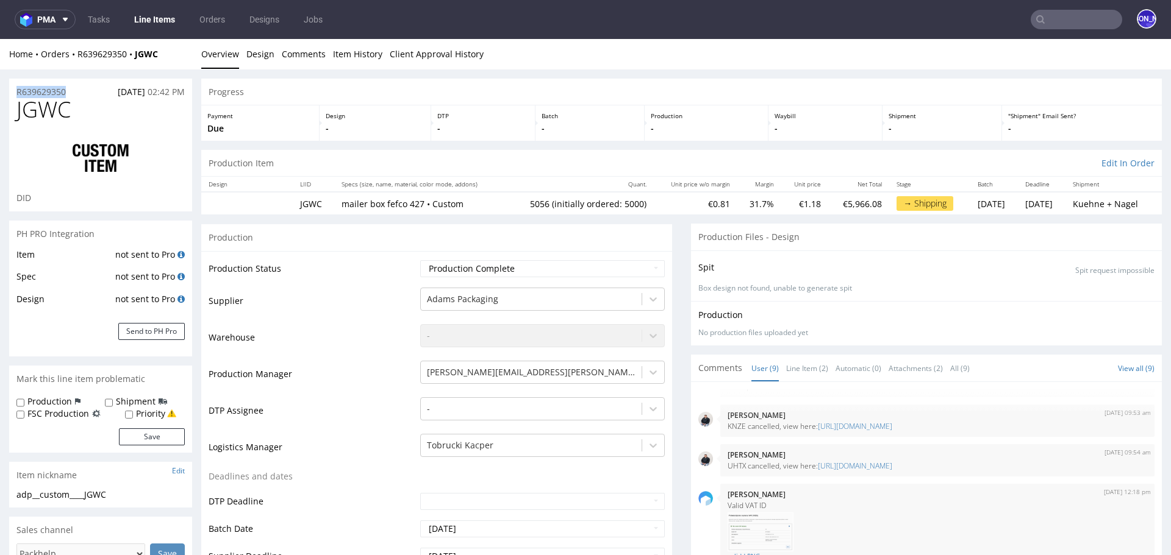
drag, startPoint x: 74, startPoint y: 90, endPoint x: 9, endPoint y: 90, distance: 65.9
click at [9, 90] on div "R639629350 15.07.2025 02:42 PM" at bounding box center [100, 89] width 183 height 20
copy p "R639629350"
drag, startPoint x: 76, startPoint y: 93, endPoint x: 6, endPoint y: 93, distance: 70.1
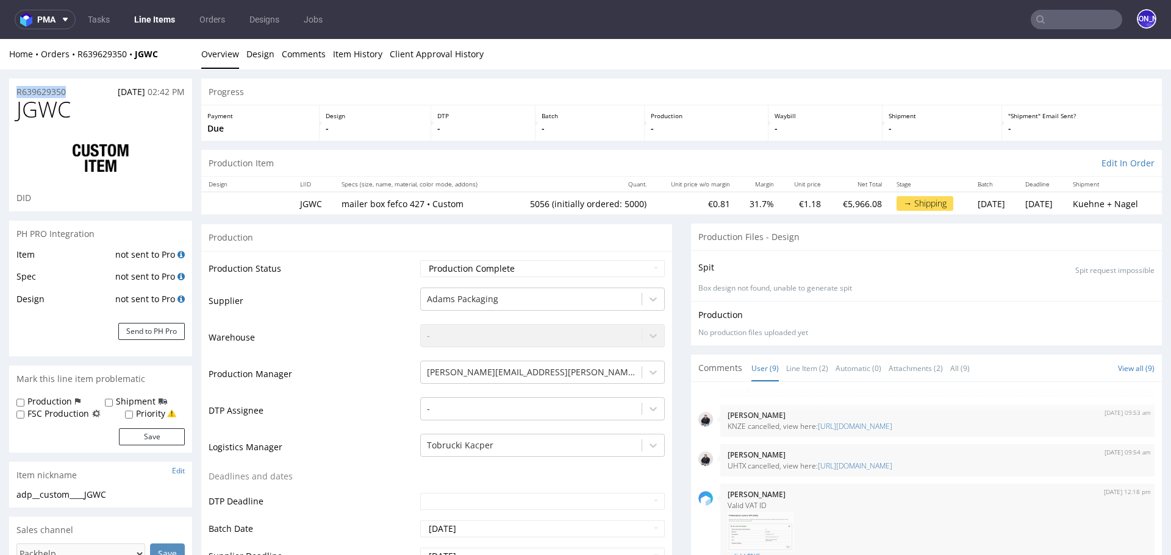
copy p "R639629350"
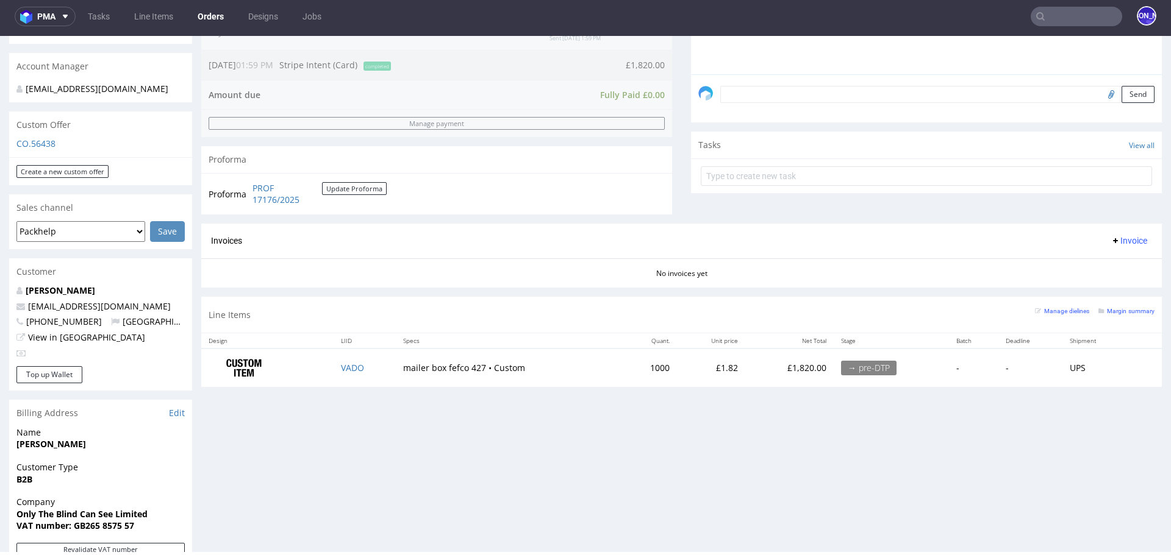
scroll to position [354, 0]
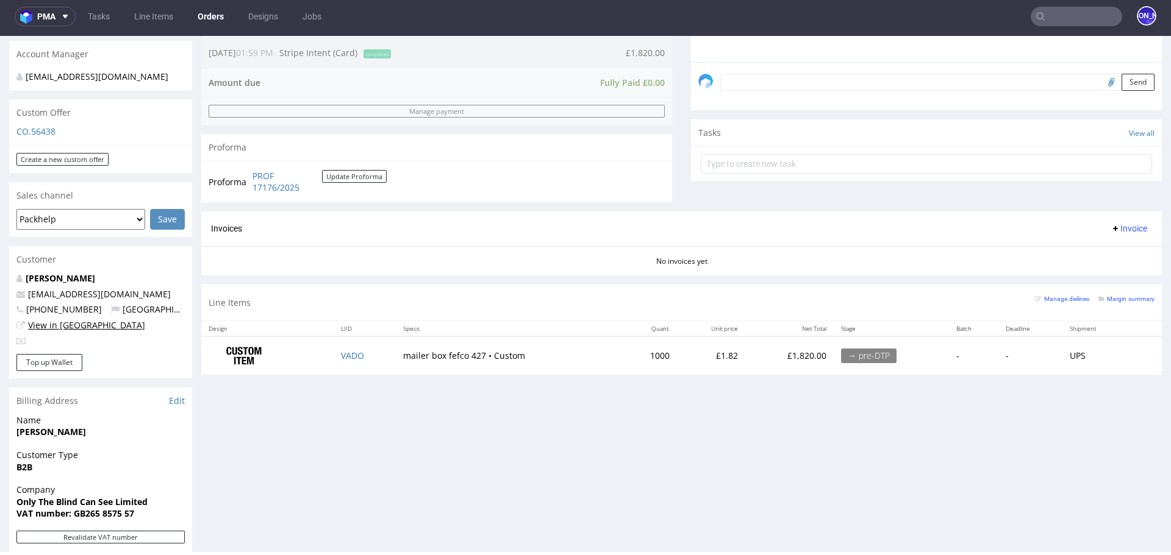
click at [59, 323] on link "View in [GEOGRAPHIC_DATA]" at bounding box center [86, 325] width 117 height 12
click at [1053, 23] on input "text" at bounding box center [1075, 17] width 91 height 20
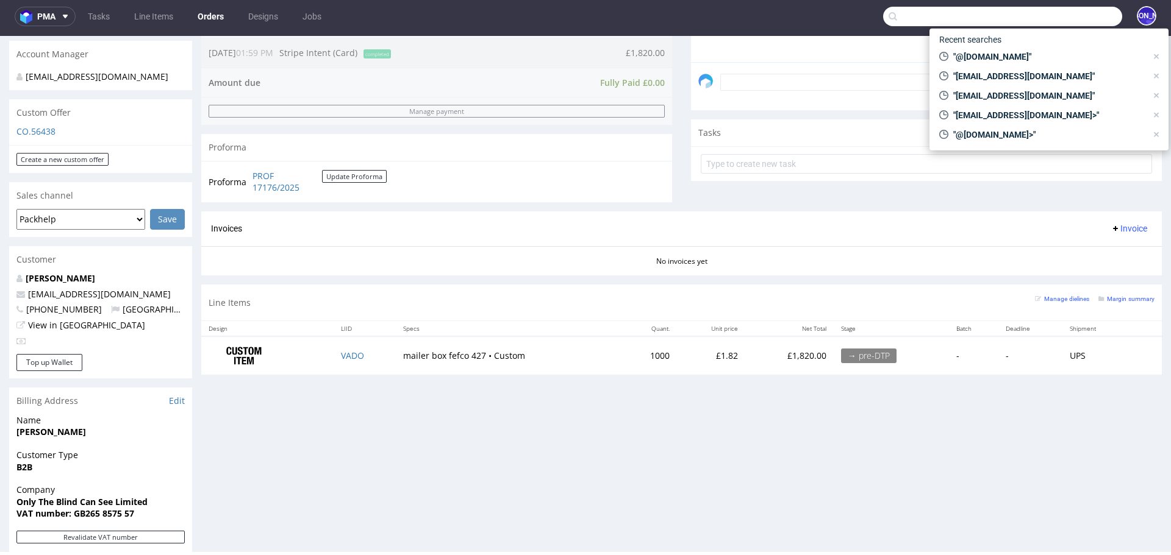
paste input "R383120314"
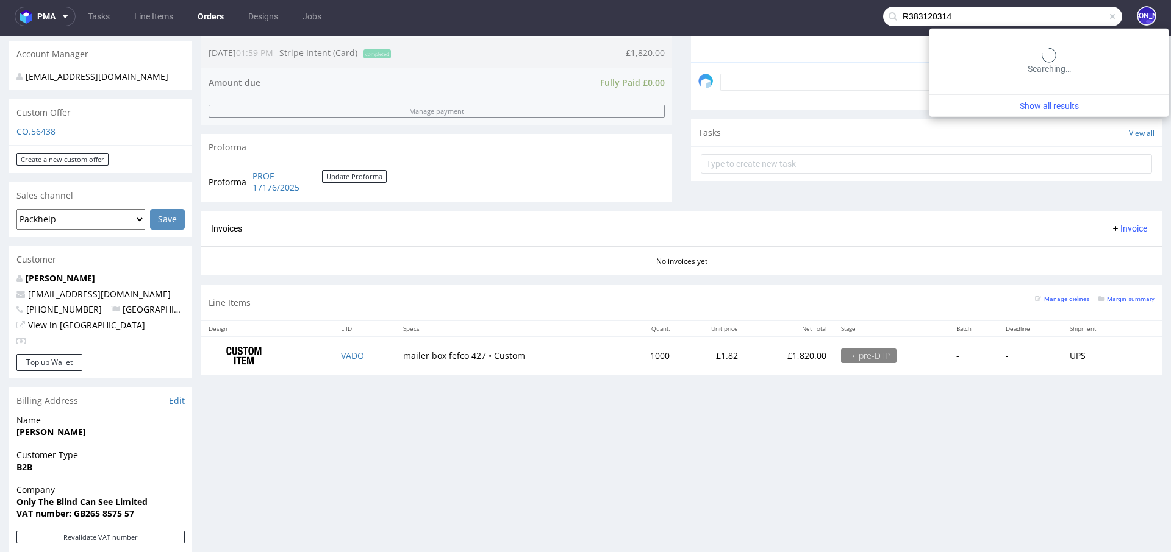
type input "R383120314"
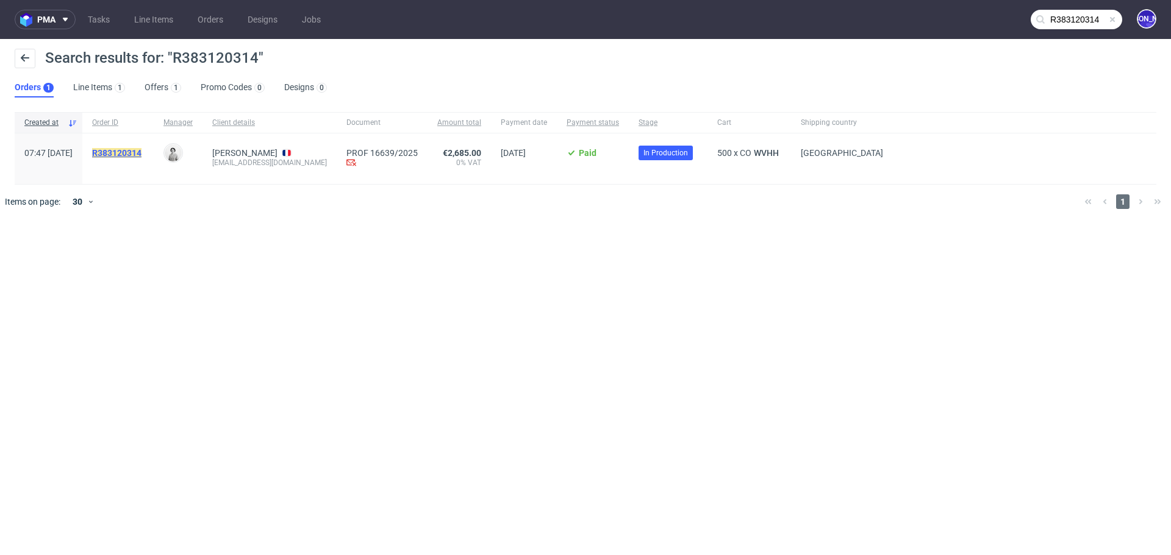
click at [141, 154] on mark "R383120314" at bounding box center [116, 153] width 49 height 10
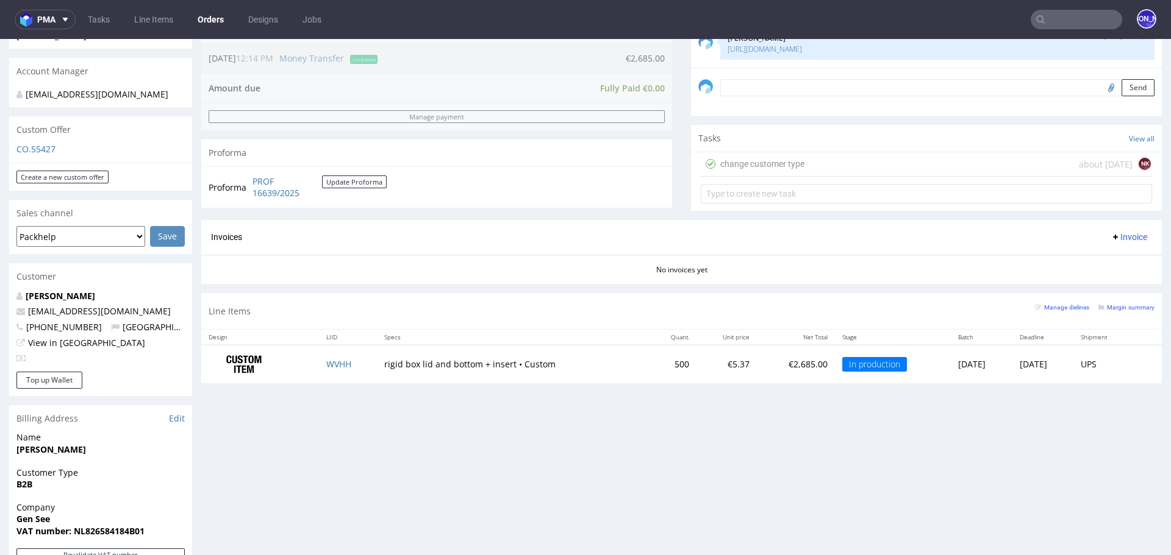
scroll to position [352, 0]
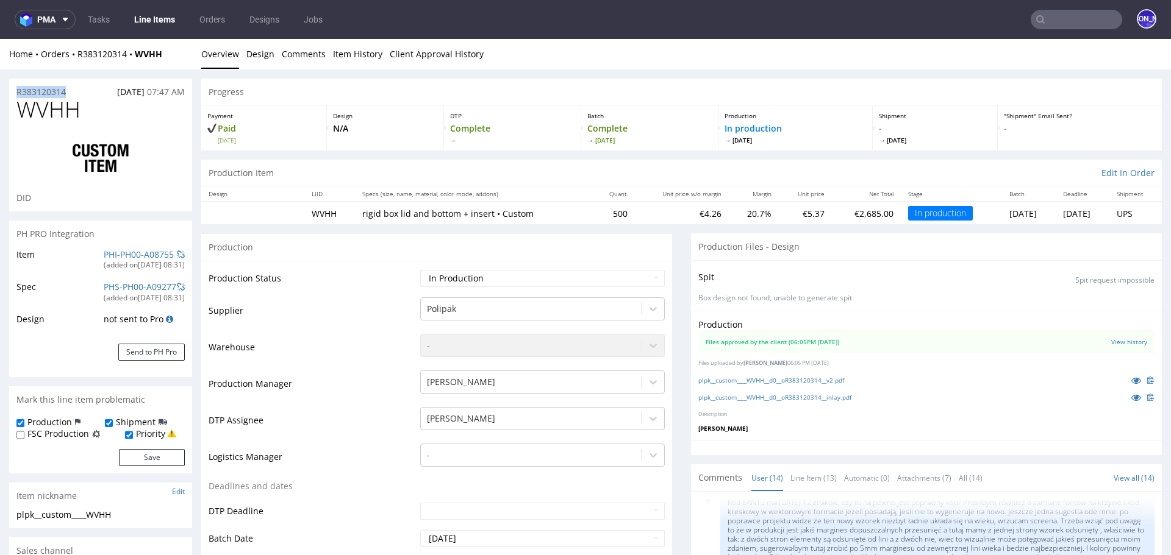
drag, startPoint x: 75, startPoint y: 90, endPoint x: 10, endPoint y: 90, distance: 65.2
click at [10, 90] on div "R383120314 01.07.2025 07:47 AM" at bounding box center [100, 89] width 183 height 20
copy p "R383120314"
click at [1066, 20] on input "text" at bounding box center [1075, 20] width 91 height 20
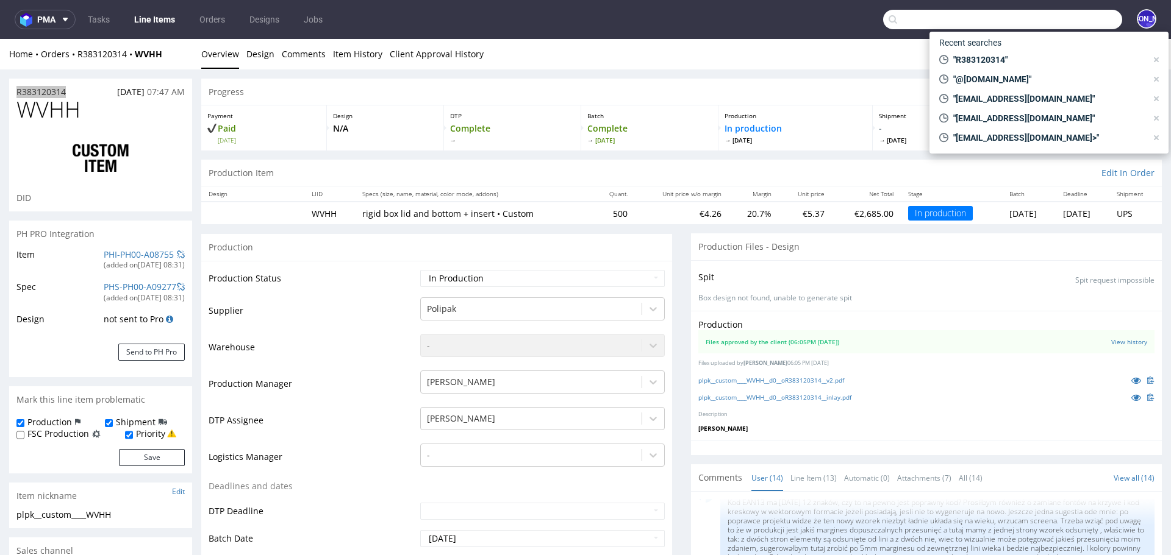
paste input "R383120314"
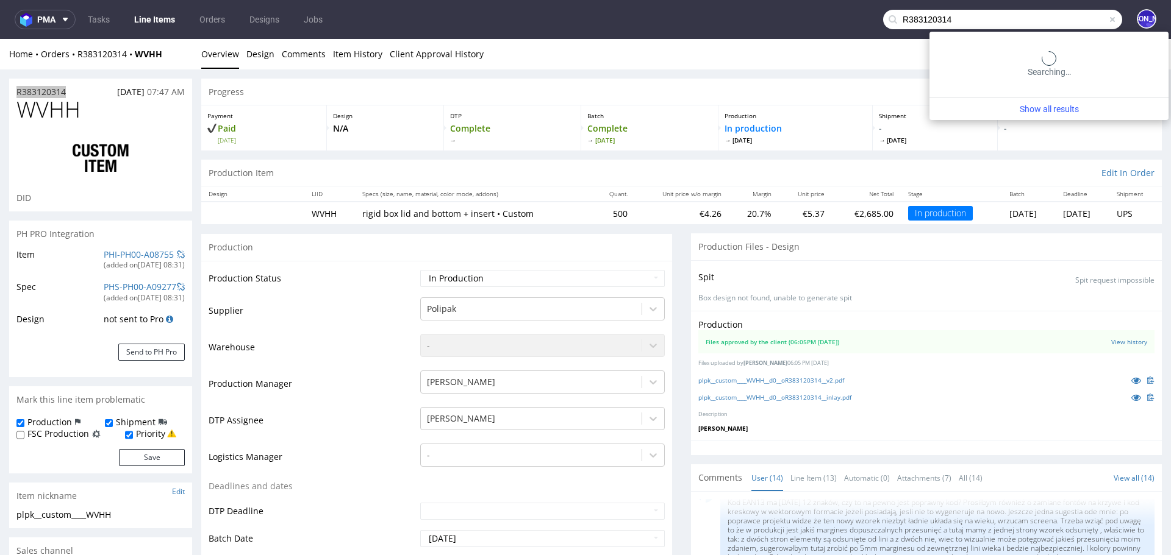
type input "R383120314"
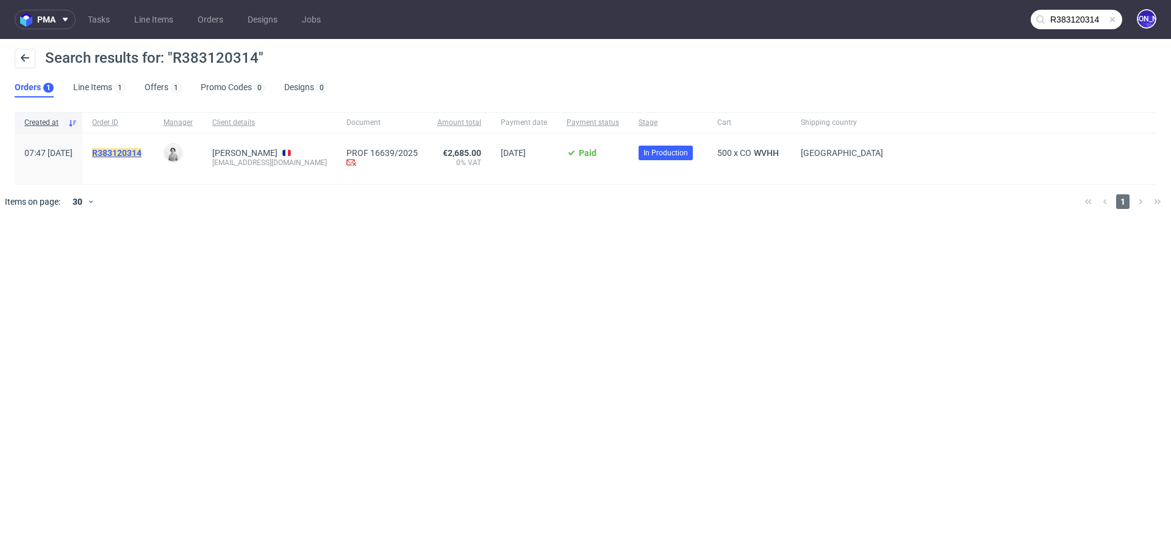
click at [141, 154] on mark "R383120314" at bounding box center [116, 153] width 49 height 10
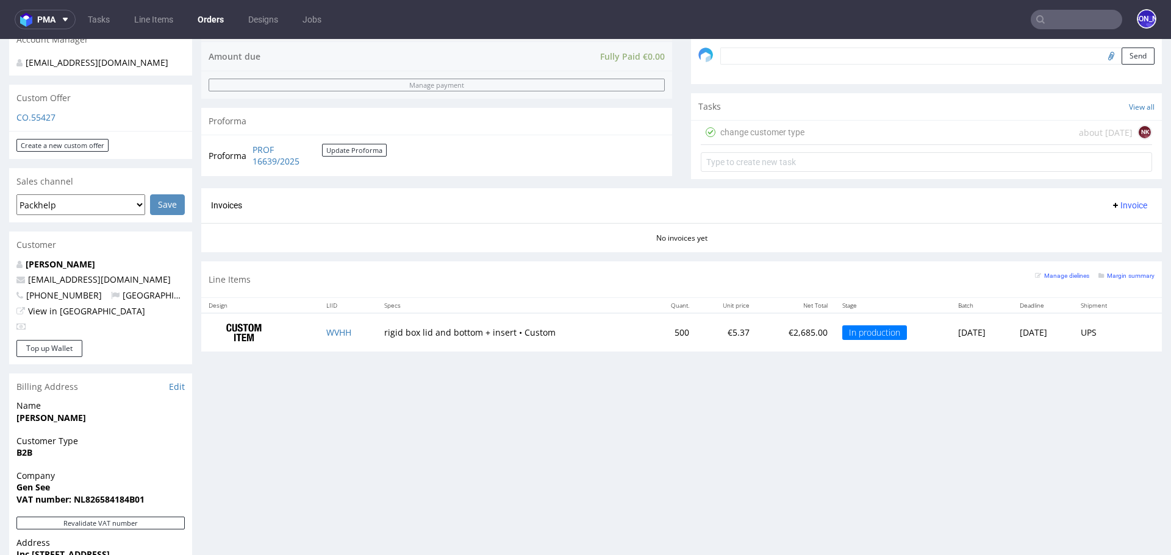
scroll to position [379, 0]
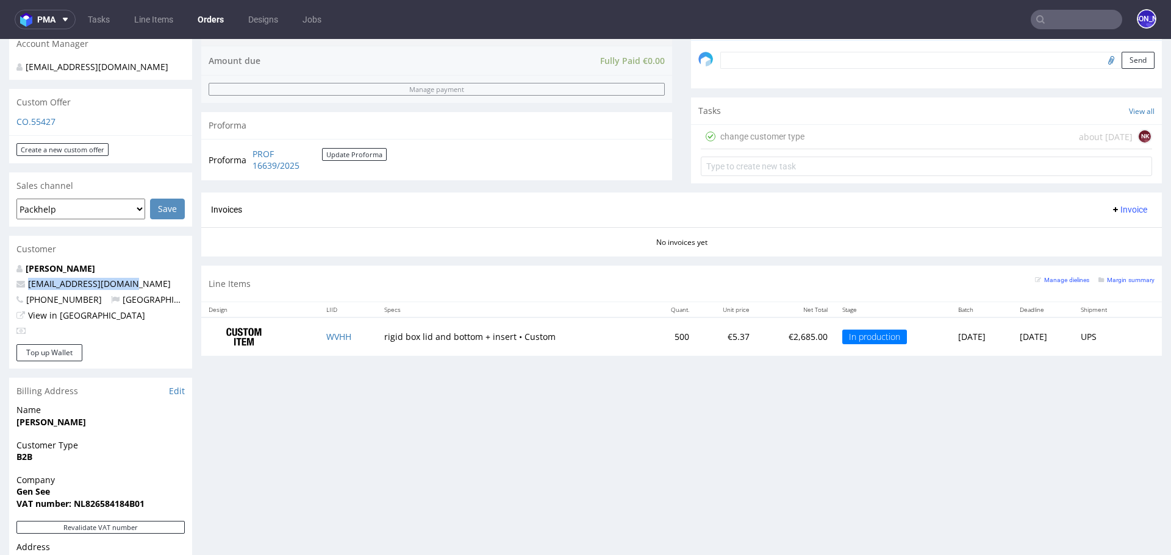
drag, startPoint x: 159, startPoint y: 267, endPoint x: 7, endPoint y: 267, distance: 151.8
click at [7, 267] on div "Order via Offer R383120314 01.07.2025 07:47 AM Mark this order as problematic I…" at bounding box center [585, 245] width 1171 height 1109
copy span "danya@genseebeauty.com"
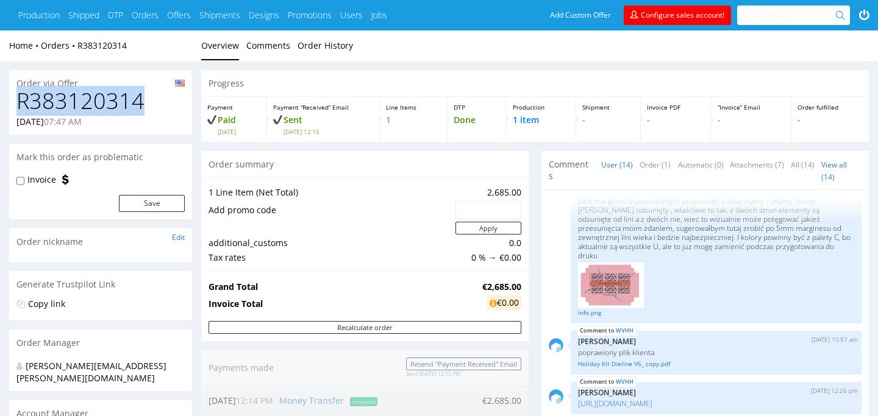
drag, startPoint x: 149, startPoint y: 104, endPoint x: 0, endPoint y: 103, distance: 148.8
copy h1 "R383120314"
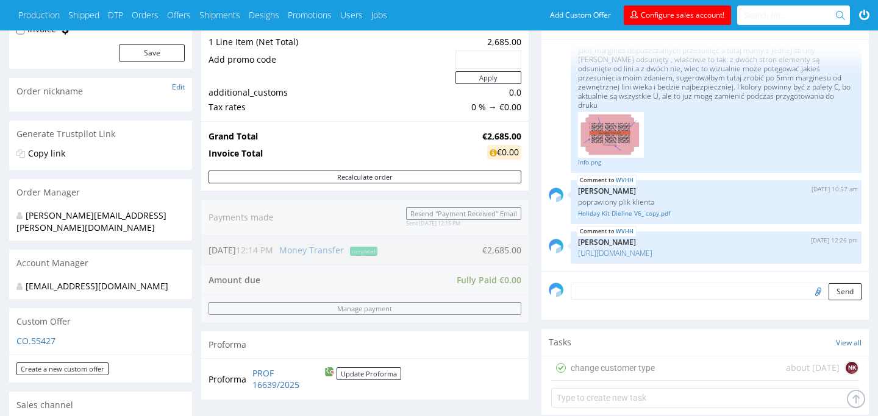
scroll to position [148, 0]
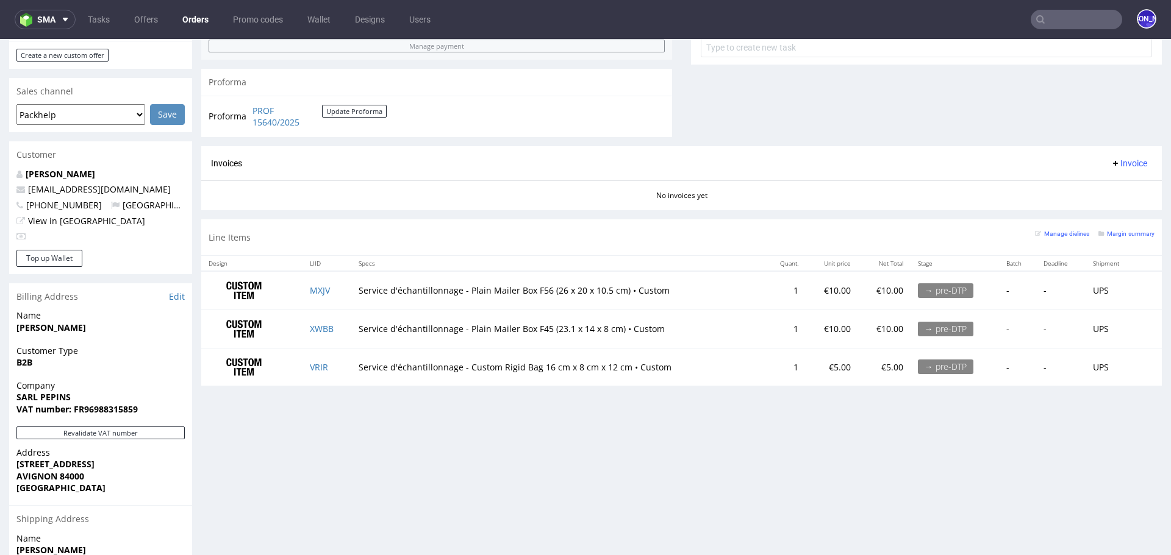
scroll to position [605, 0]
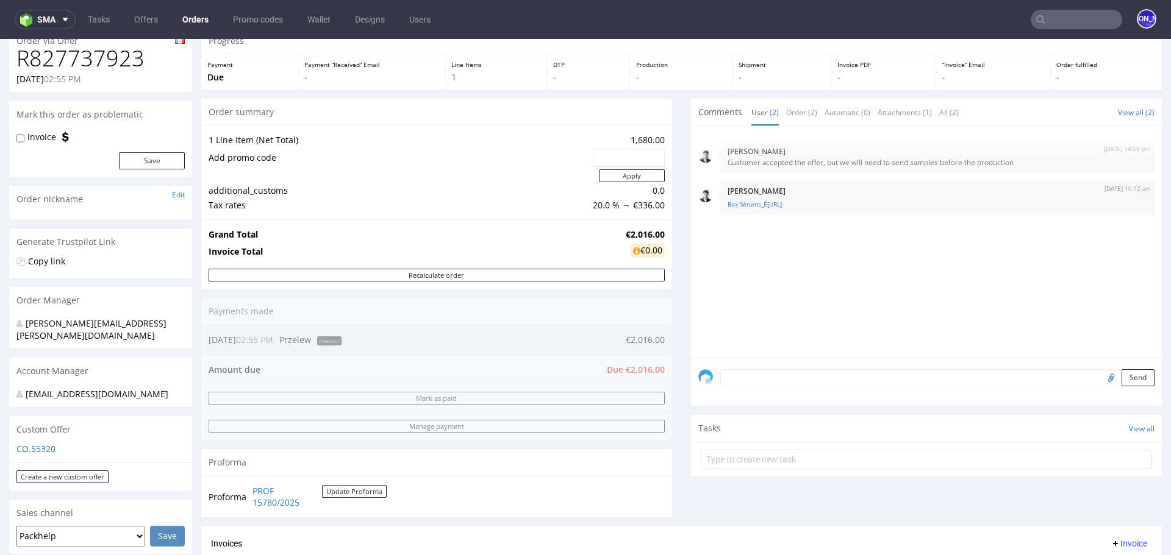
scroll to position [52, 0]
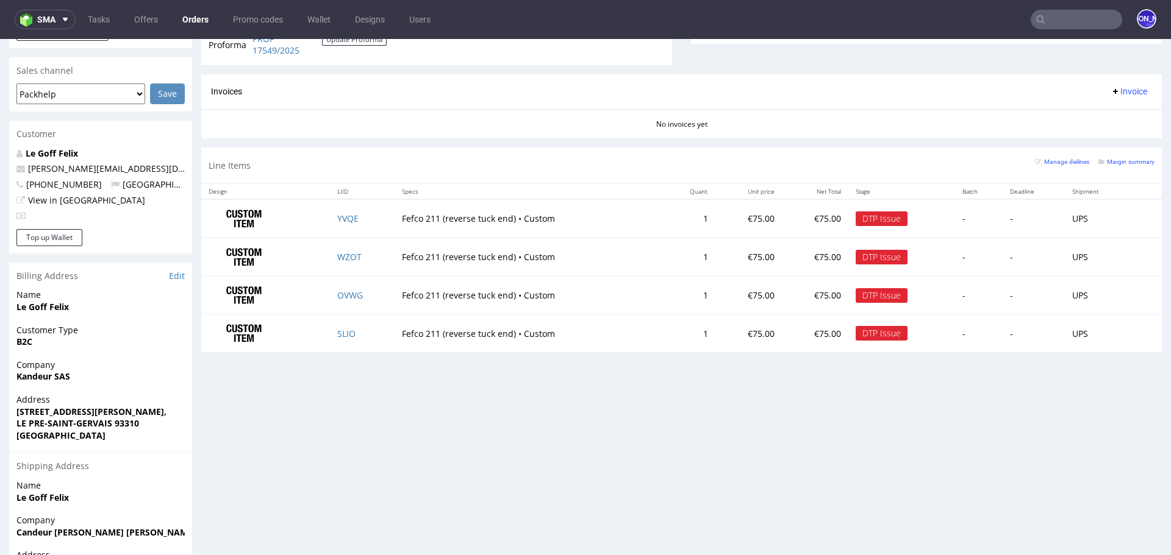
scroll to position [499, 0]
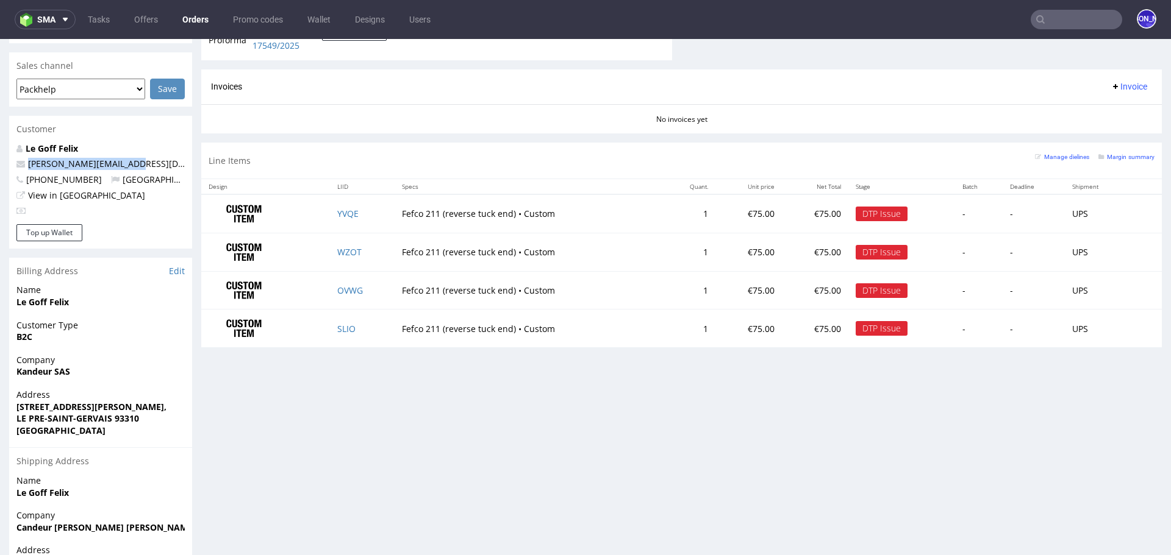
drag, startPoint x: 132, startPoint y: 154, endPoint x: 24, endPoint y: 154, distance: 107.9
click at [24, 158] on p "felix.legoff@candeur.co" at bounding box center [100, 164] width 168 height 12
copy span "felix.legoff@candeur.co"
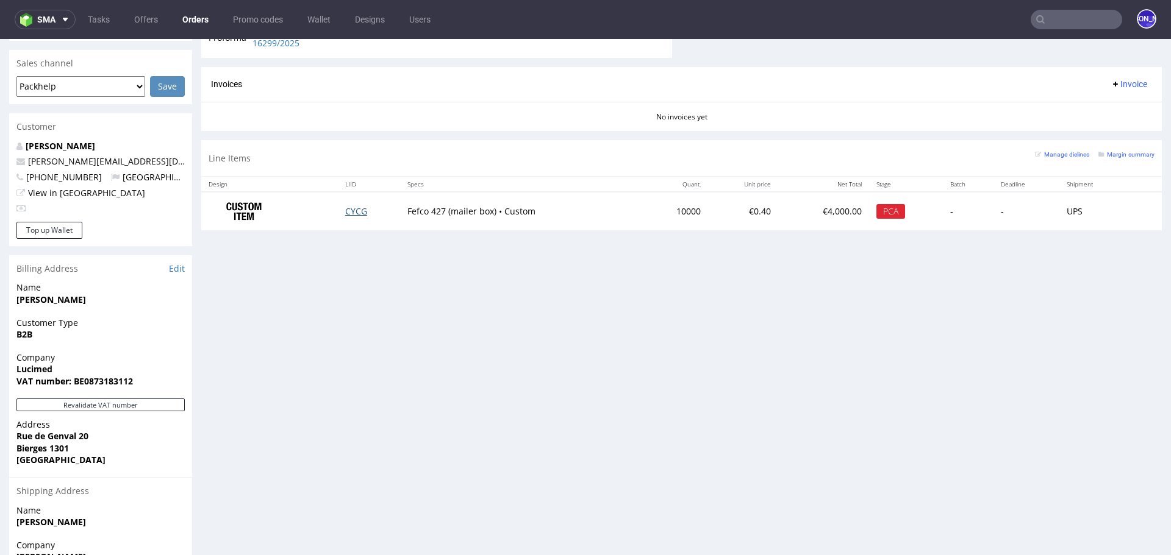
scroll to position [483, 0]
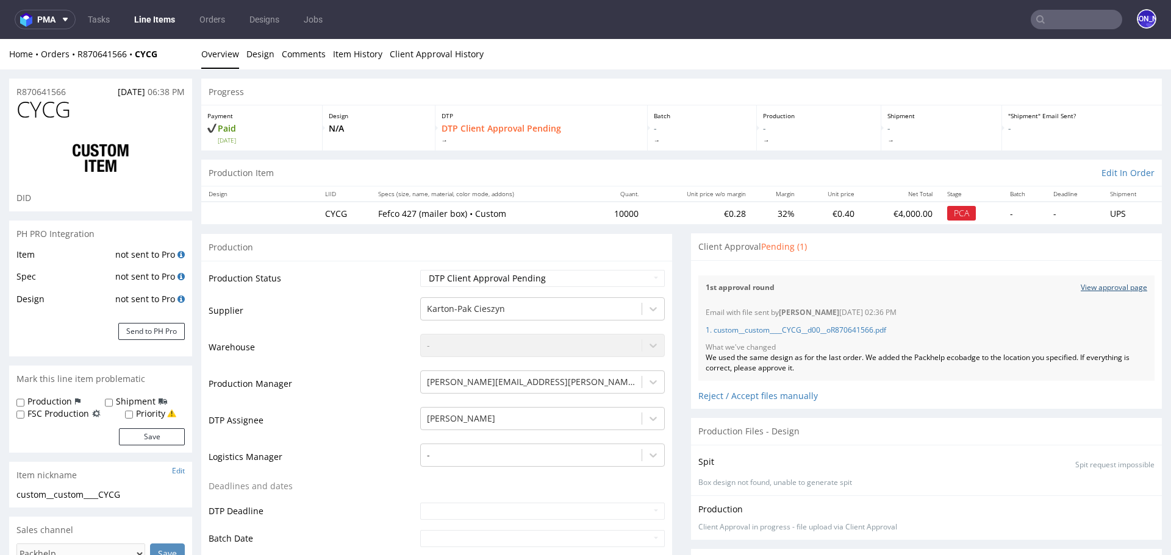
click at [1094, 285] on link "View approval page" at bounding box center [1113, 288] width 66 height 10
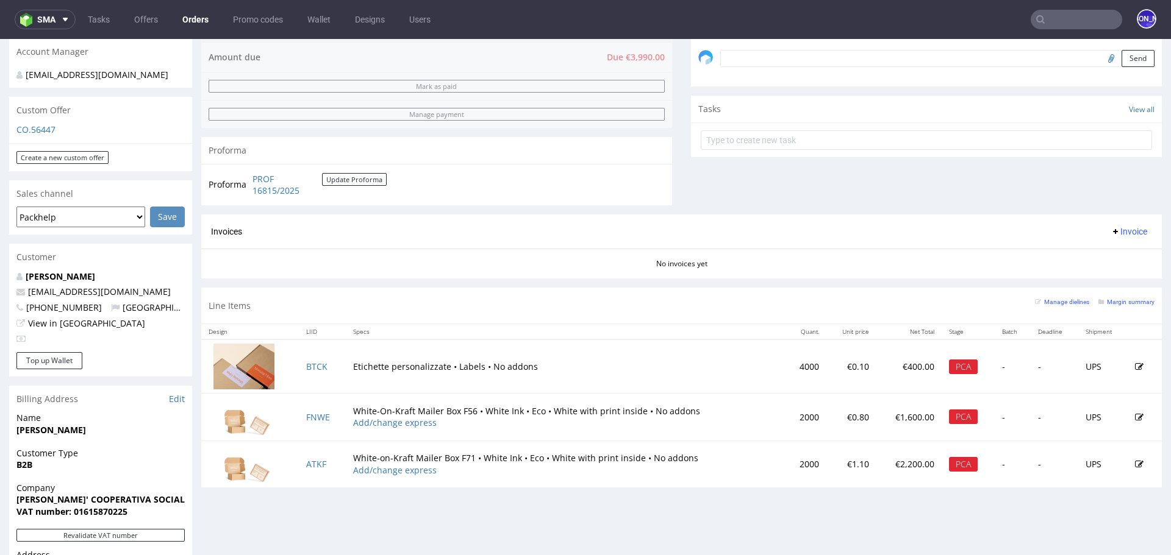
scroll to position [376, 0]
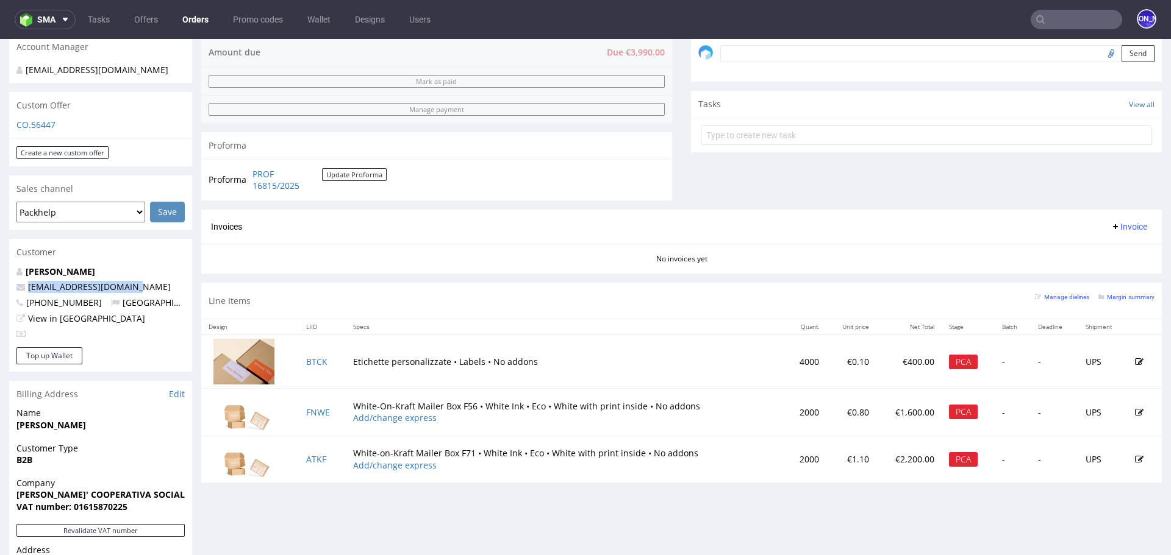
drag, startPoint x: 135, startPoint y: 274, endPoint x: 27, endPoint y: 276, distance: 108.5
click at [27, 281] on p "labotega@coopsamuele.it" at bounding box center [100, 287] width 168 height 12
copy link "labotega@coopsamuele.it"
